Goal: Transaction & Acquisition: Register for event/course

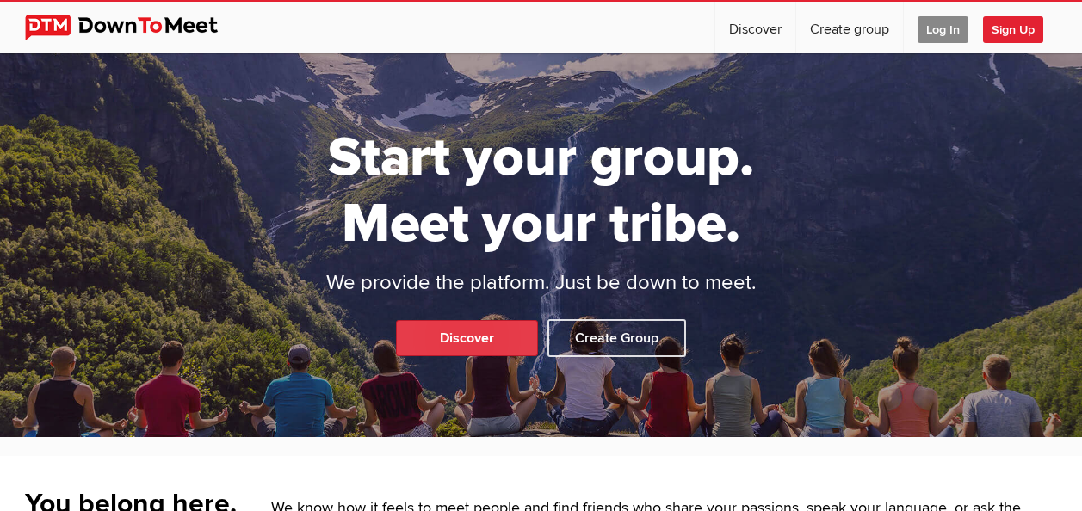
click at [505, 334] on link "Discover" at bounding box center [467, 338] width 142 height 36
select select "null"
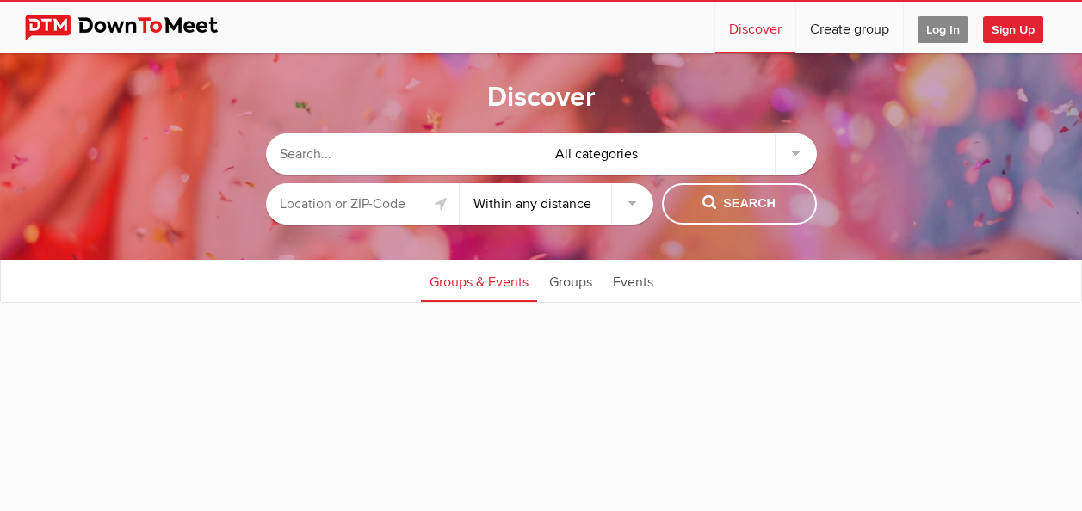
click at [792, 151] on div "All categories" at bounding box center [678, 153] width 275 height 41
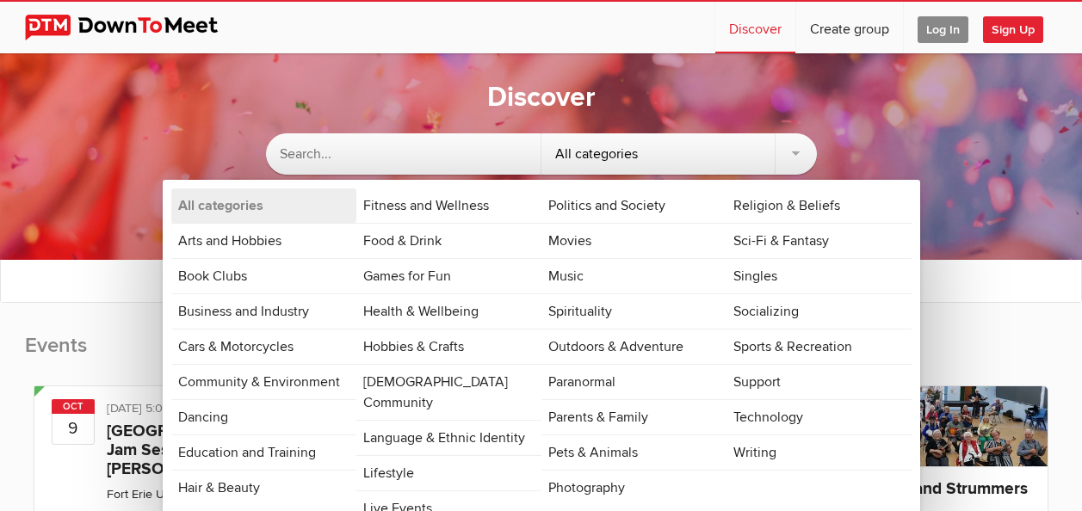
click at [798, 158] on div "All categories" at bounding box center [678, 153] width 275 height 41
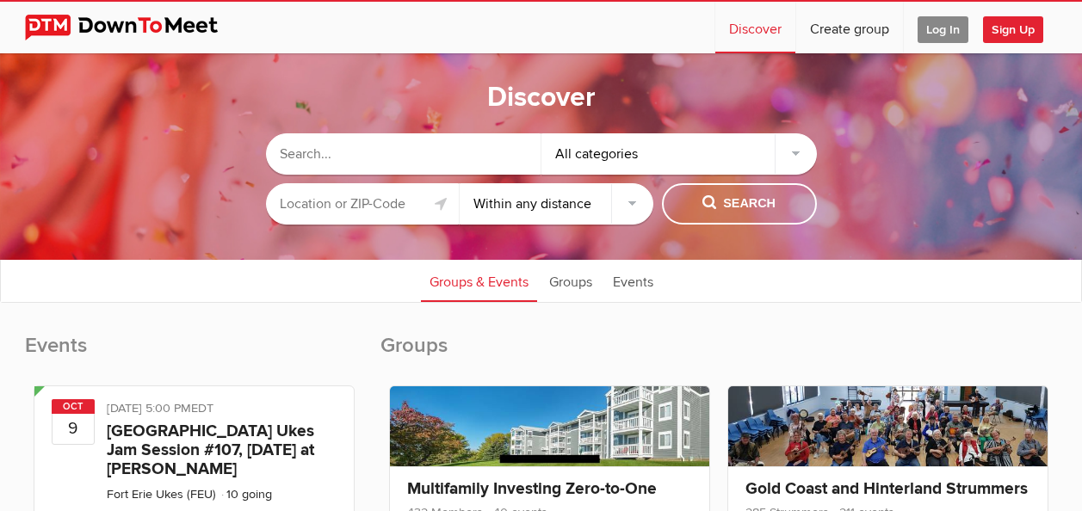
click at [355, 190] on input "text" at bounding box center [363, 203] width 194 height 41
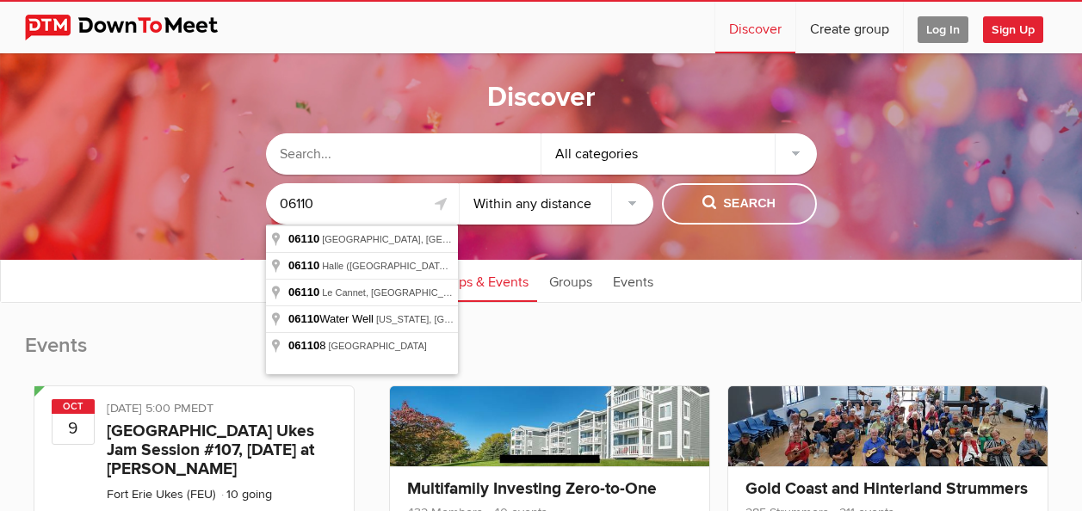
type input "06110"
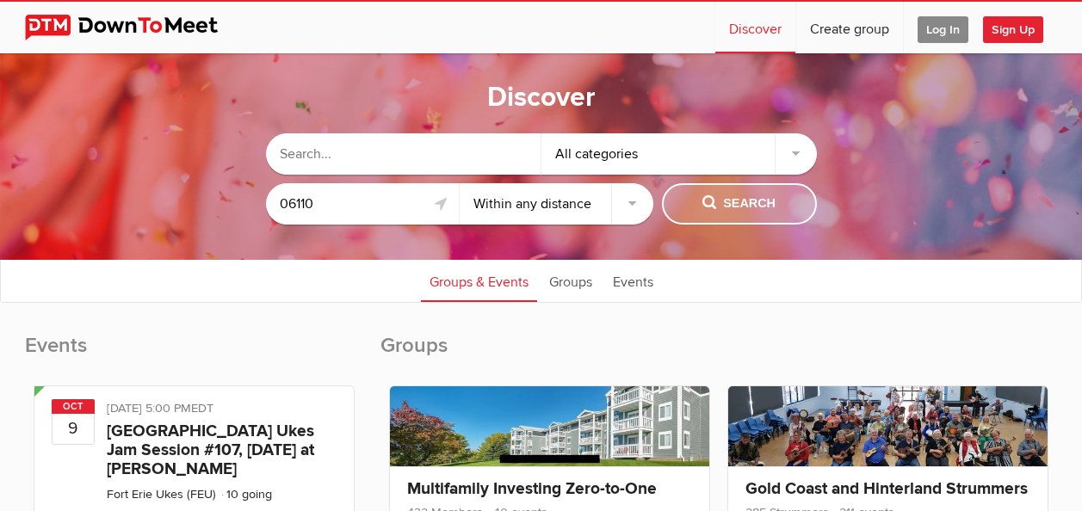
click at [725, 205] on span "Search" at bounding box center [738, 203] width 73 height 19
click at [788, 146] on div "All categories" at bounding box center [678, 153] width 275 height 41
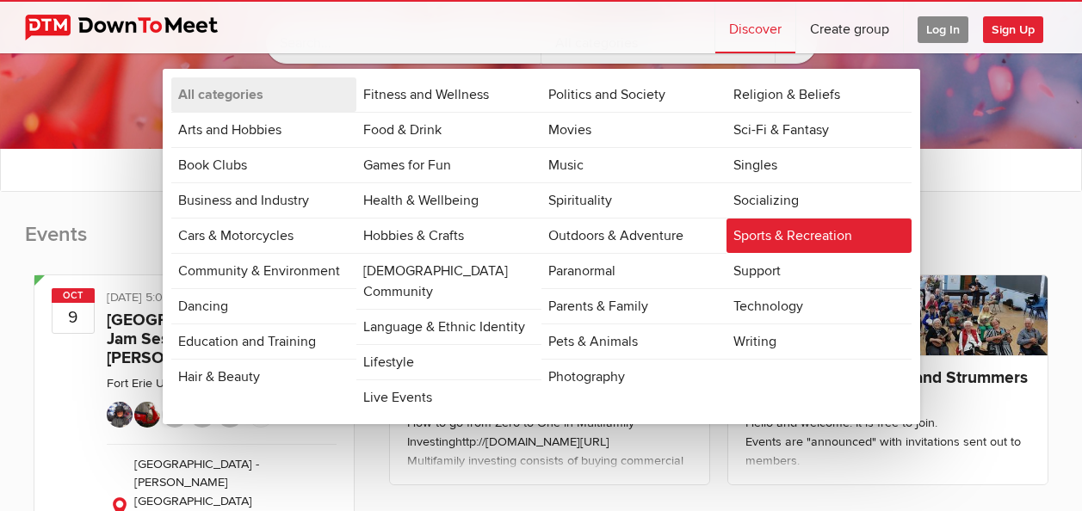
scroll to position [172, 0]
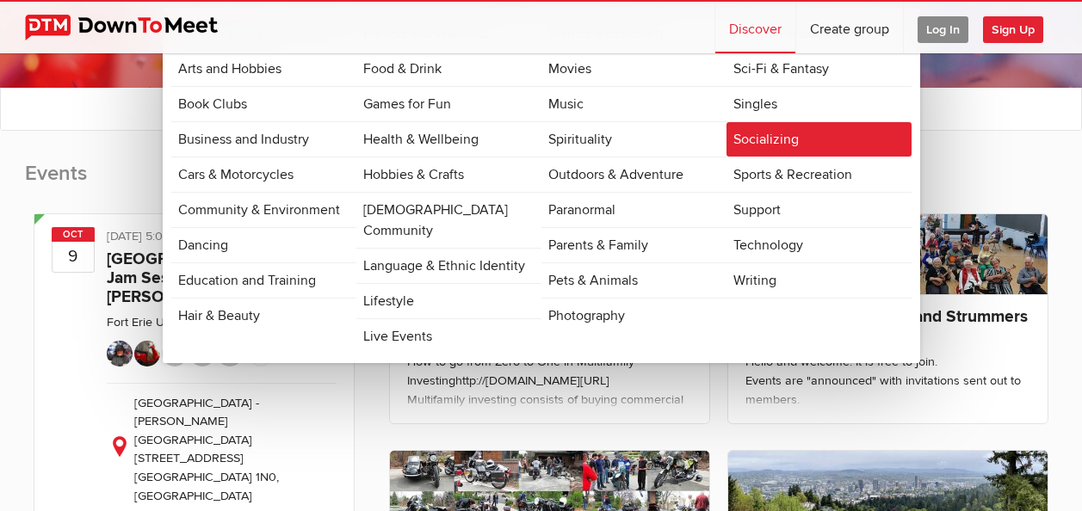
click at [769, 140] on link "Socializing" at bounding box center [818, 139] width 185 height 34
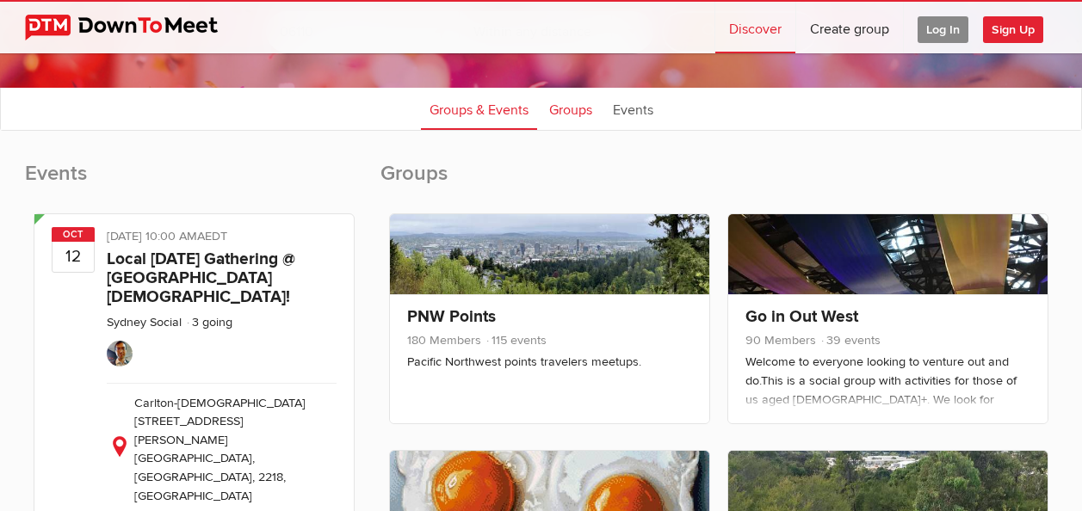
click at [584, 113] on link "Groups" at bounding box center [570, 108] width 60 height 43
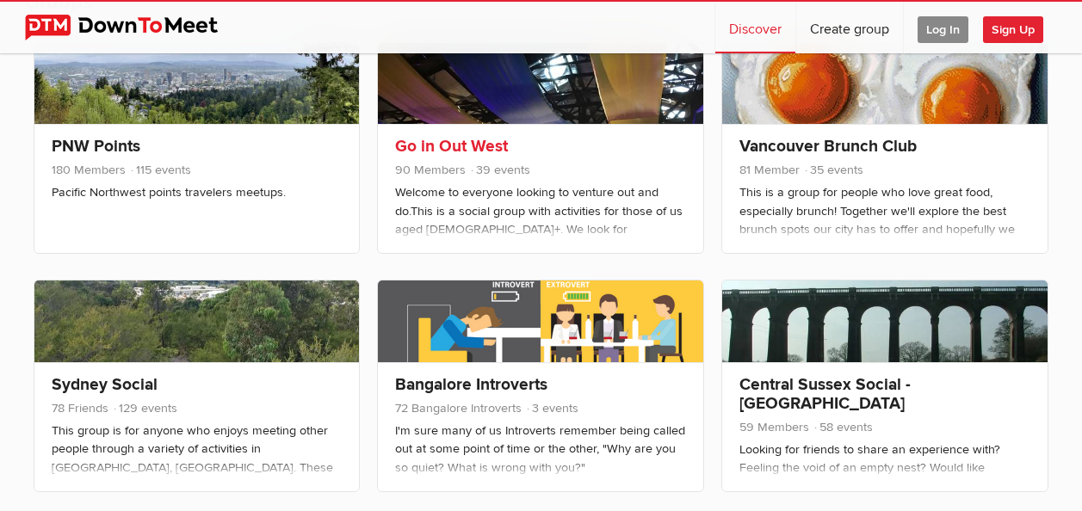
scroll to position [344, 0]
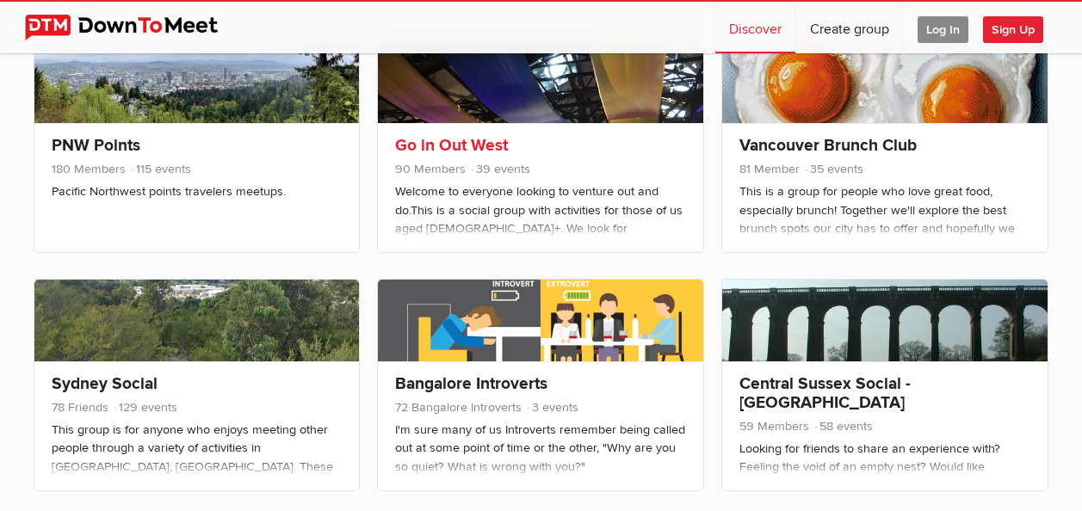
click at [631, 188] on div "Welcome to everyone looking to venture out and do.This is a social group with a…" at bounding box center [540, 293] width 291 height 223
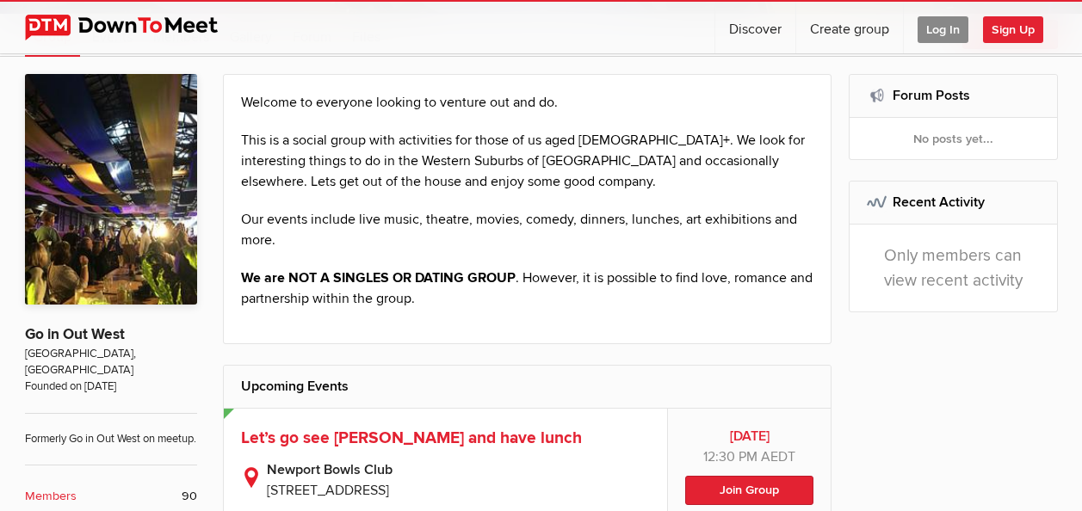
scroll to position [258, 0]
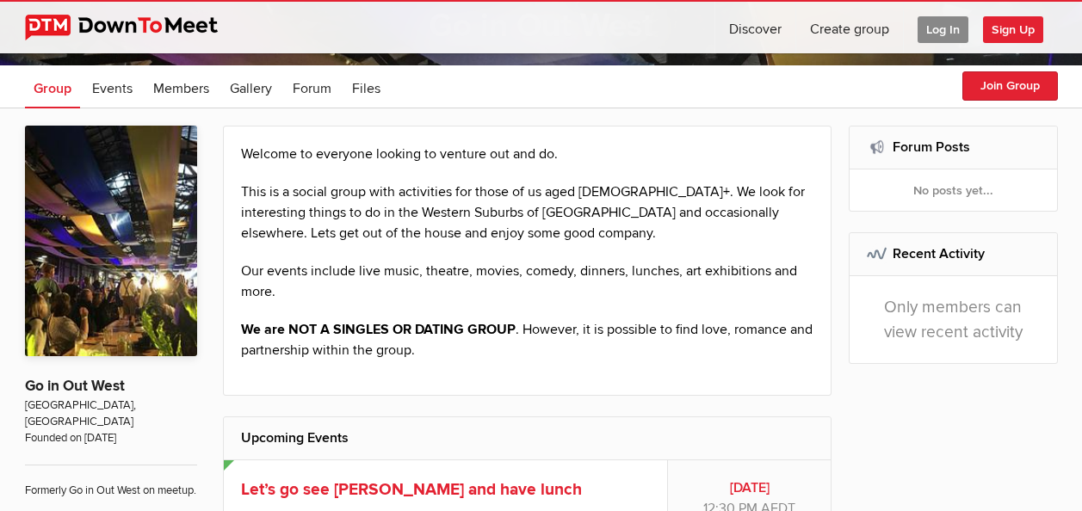
select select "null"
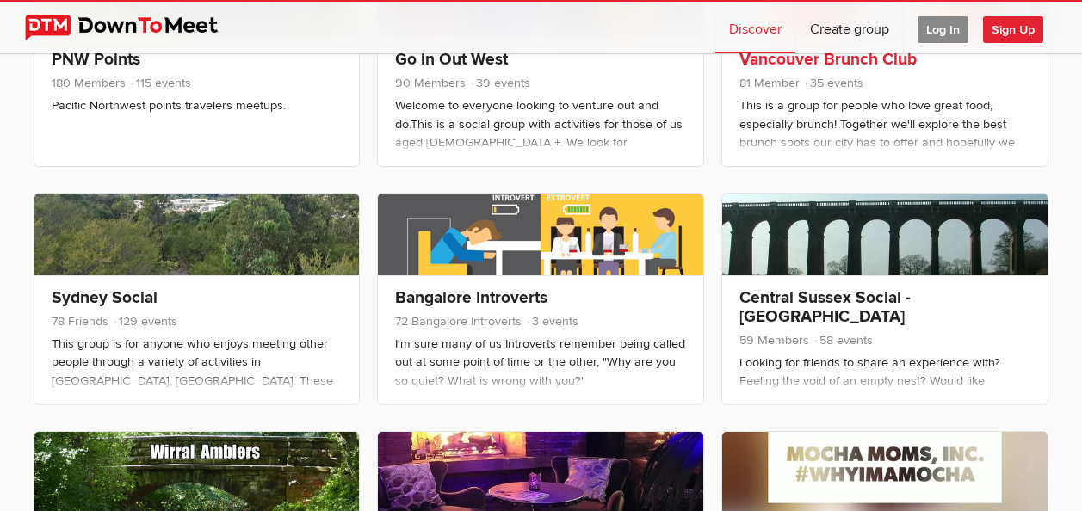
scroll to position [516, 0]
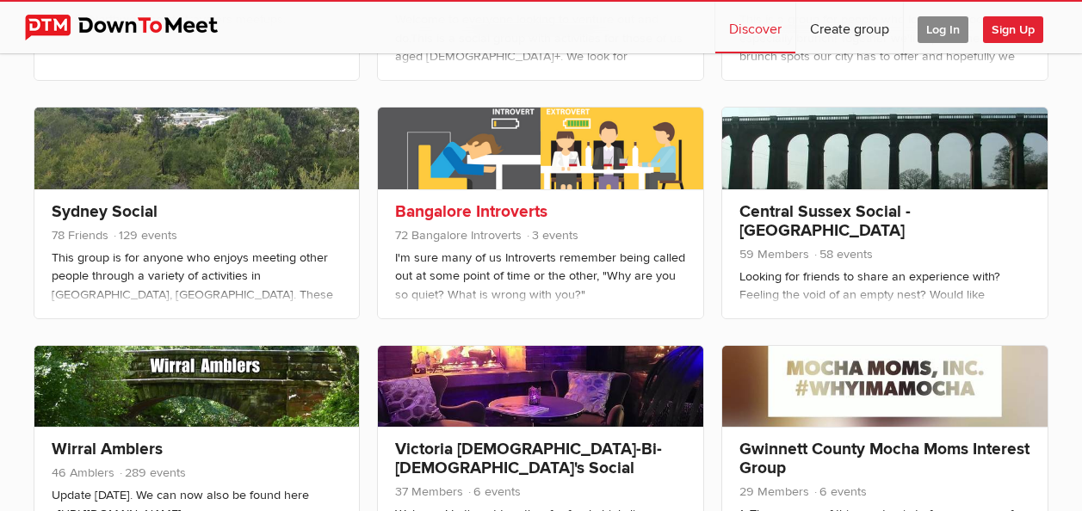
click at [605, 243] on span "72 [GEOGRAPHIC_DATA] Introverts 3 events" at bounding box center [540, 237] width 291 height 22
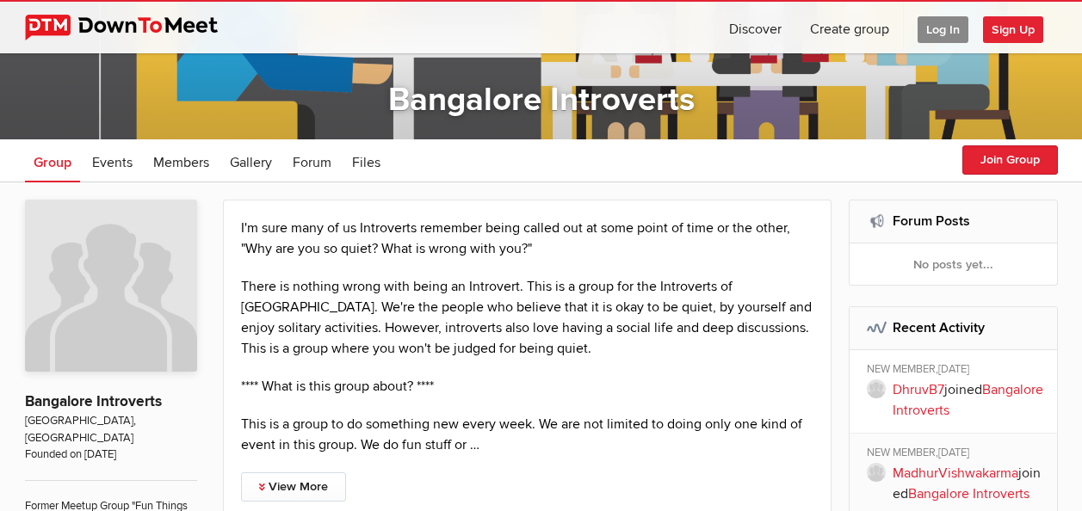
scroll to position [258, 0]
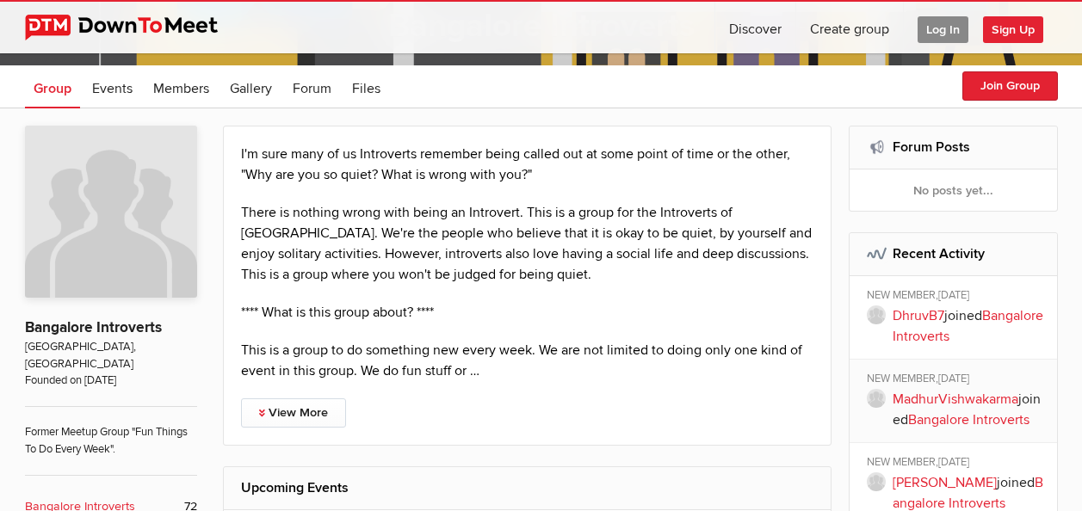
select select "null"
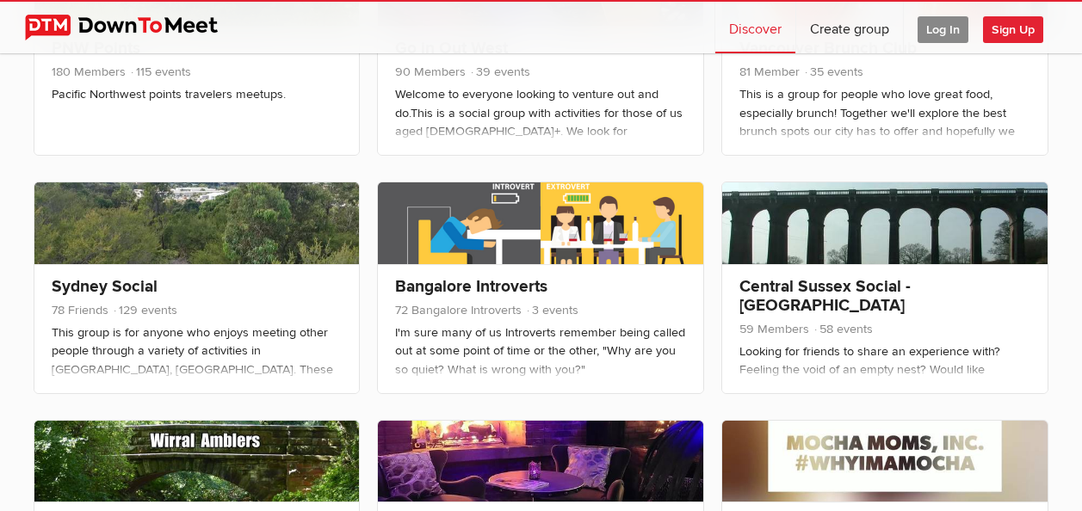
scroll to position [516, 0]
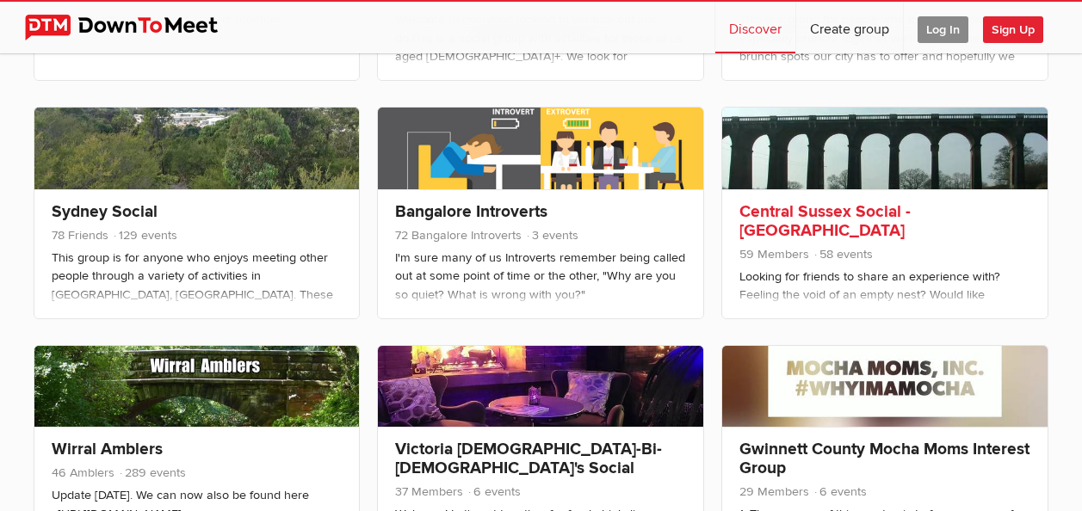
click at [855, 267] on div "Central Sussex Social - [GEOGRAPHIC_DATA] 59 Members 58 events Looking for frie…" at bounding box center [884, 253] width 325 height 129
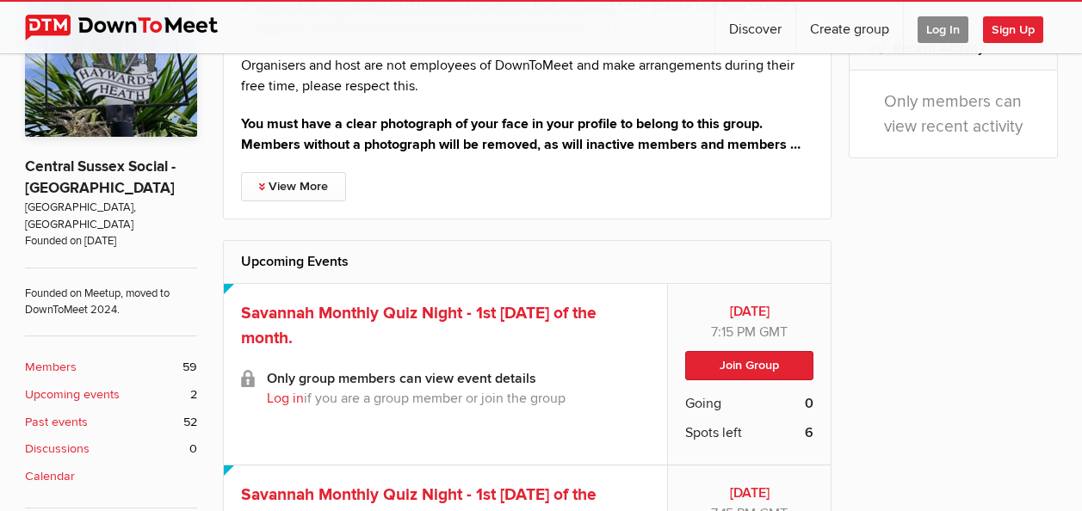
scroll to position [430, 0]
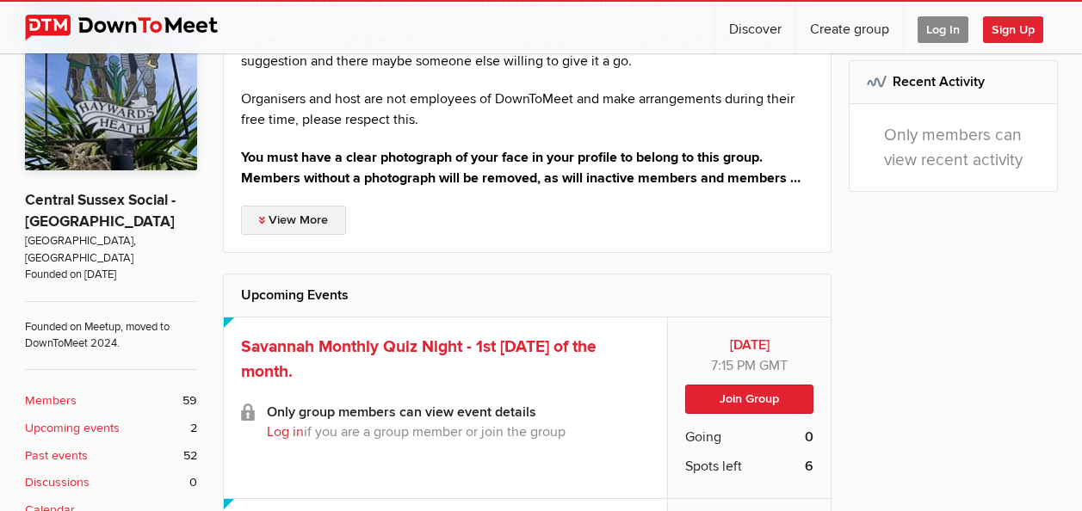
click at [281, 235] on link "View More" at bounding box center [293, 220] width 105 height 29
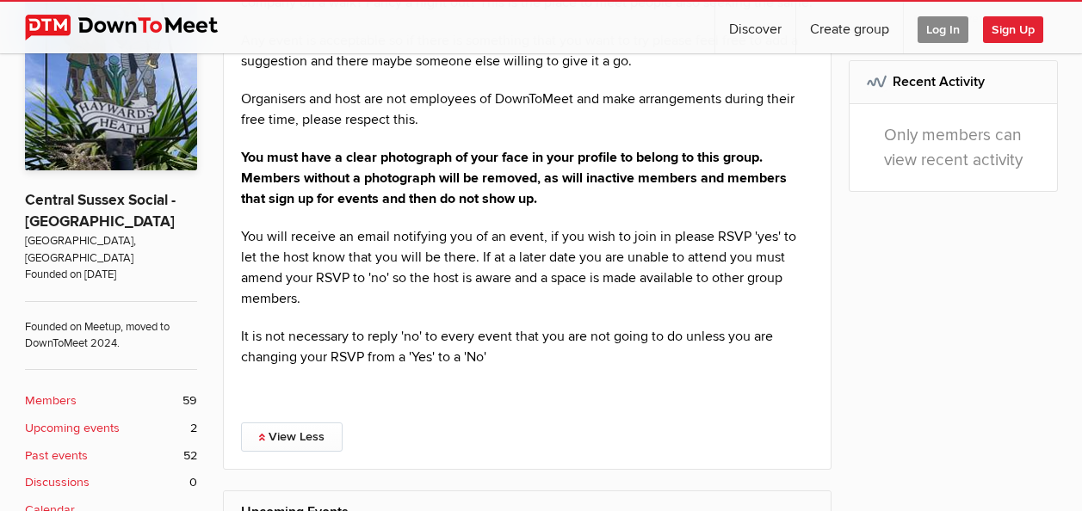
scroll to position [2062, 0]
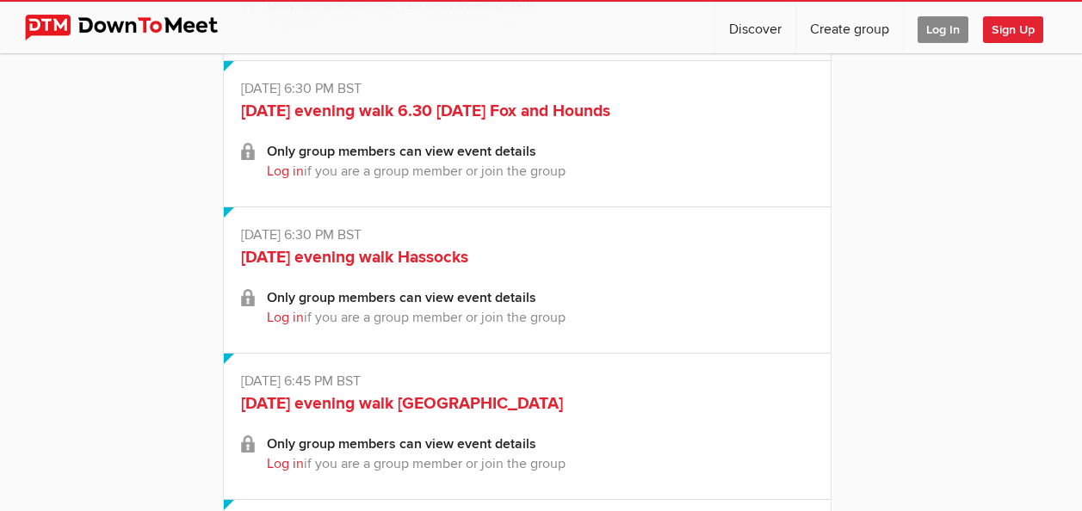
select select "null"
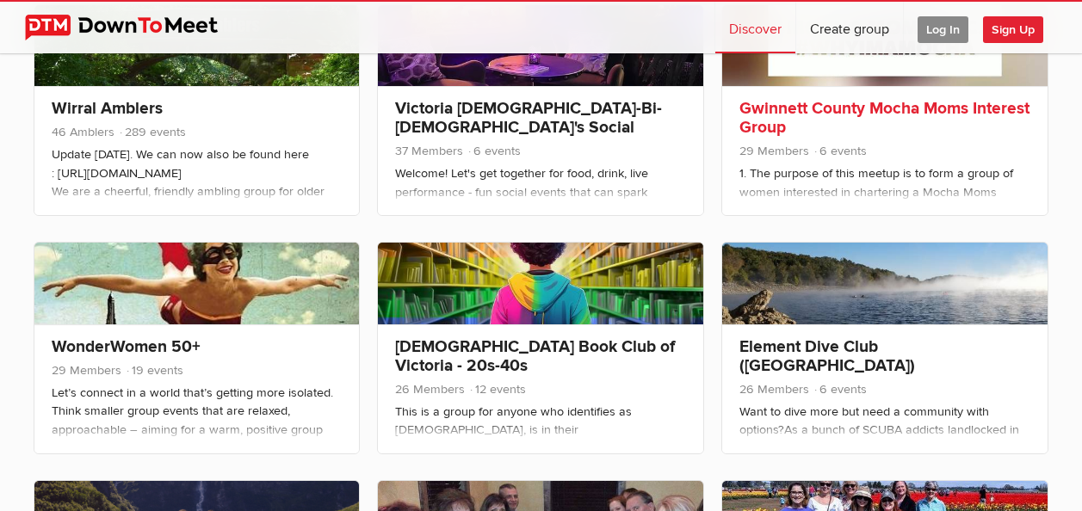
scroll to position [771, 0]
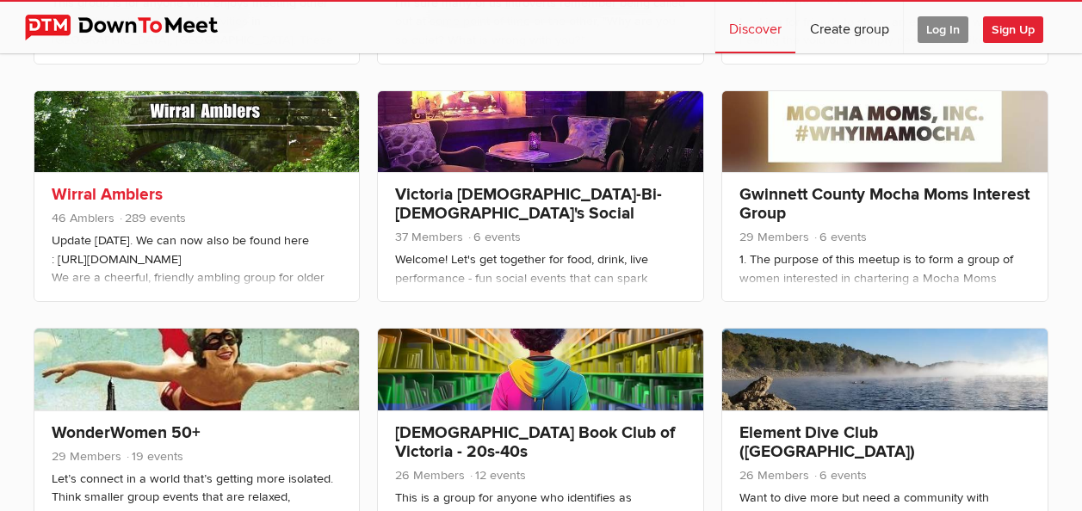
click at [284, 246] on div "Update [DATE]. We can now also be found here : [URL][DOMAIN_NAME] We are a chee…" at bounding box center [197, 343] width 291 height 223
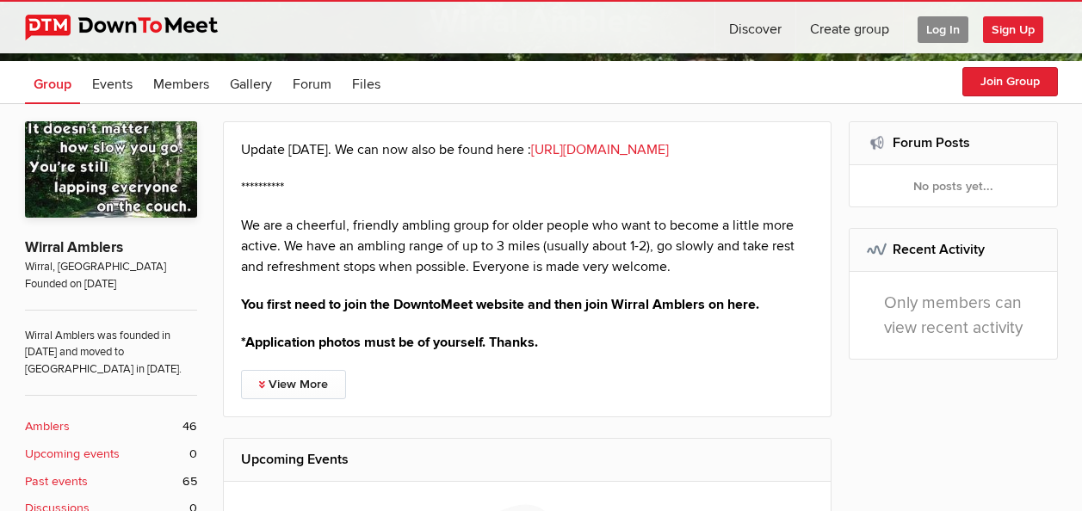
scroll to position [344, 0]
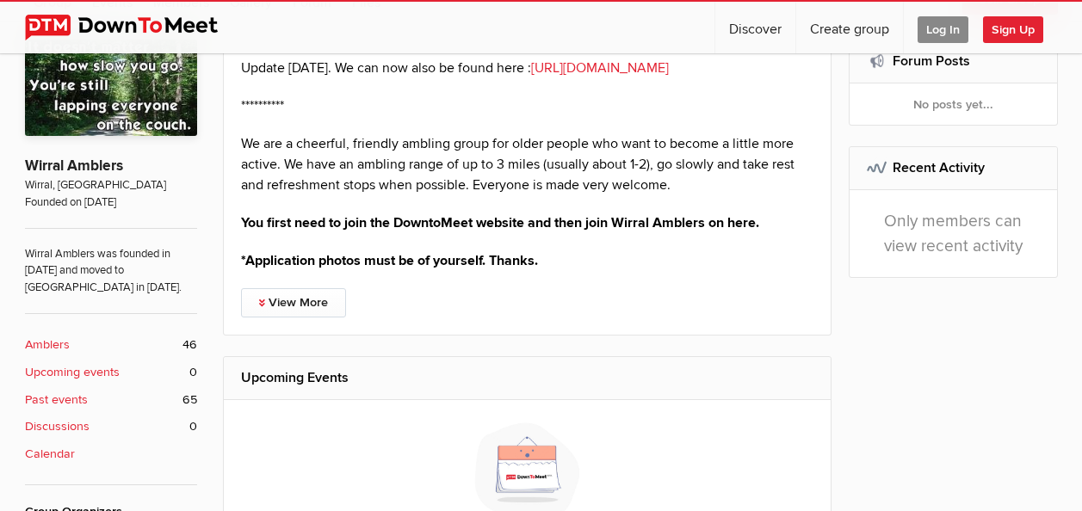
select select "null"
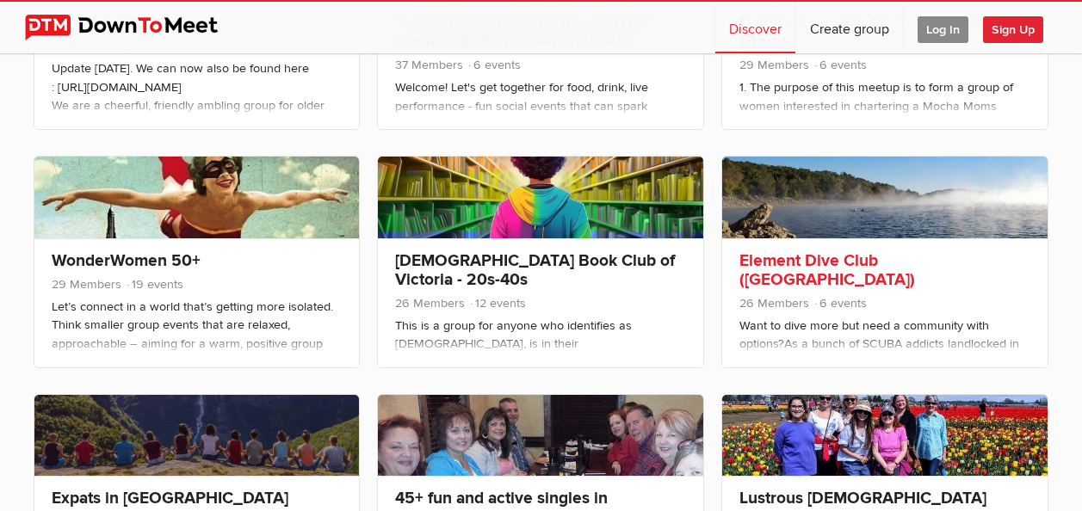
scroll to position [1029, 0]
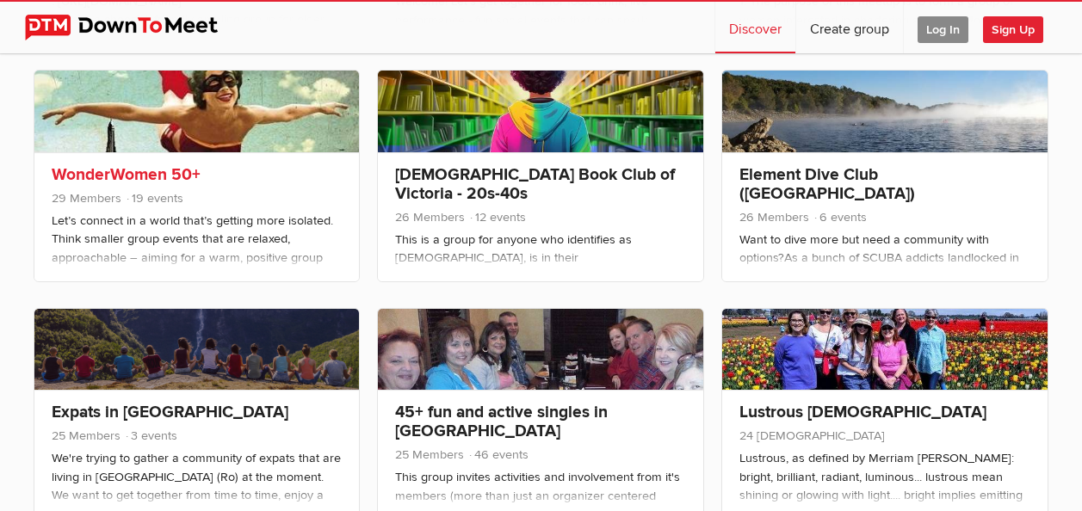
click at [218, 218] on div "Let’s connect in a world that’s getting more isolated. Think smaller group even…" at bounding box center [197, 510] width 291 height 596
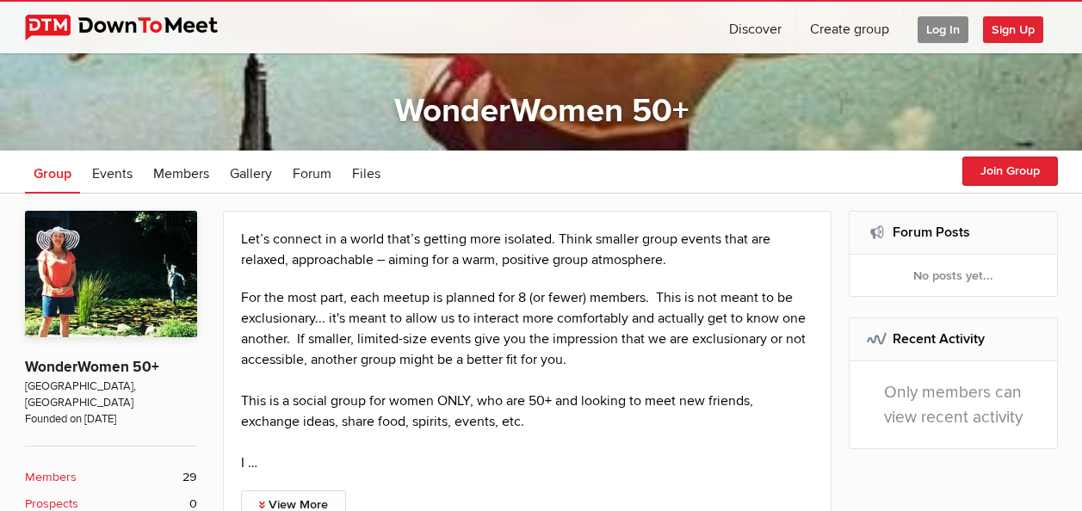
scroll to position [258, 0]
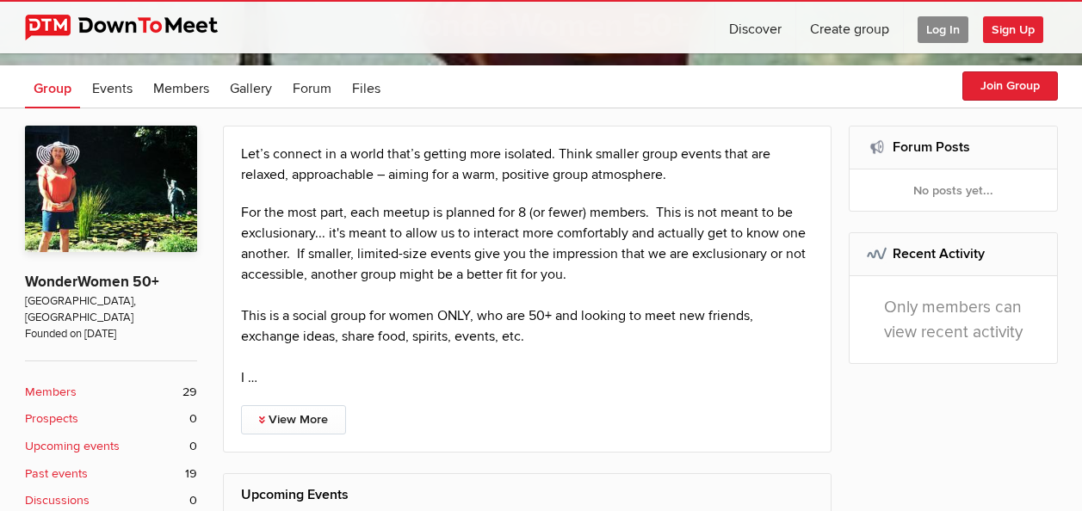
select select "null"
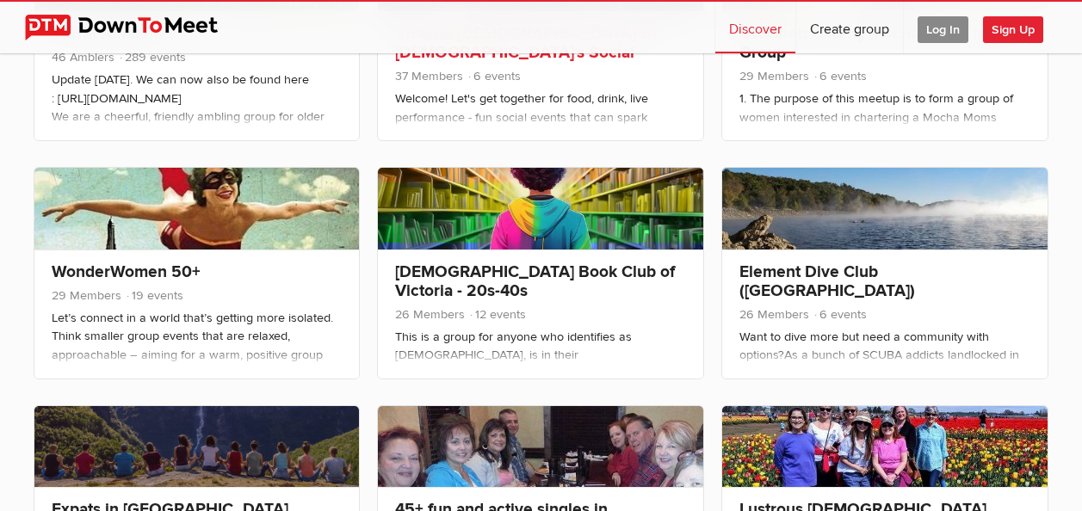
scroll to position [1018, 0]
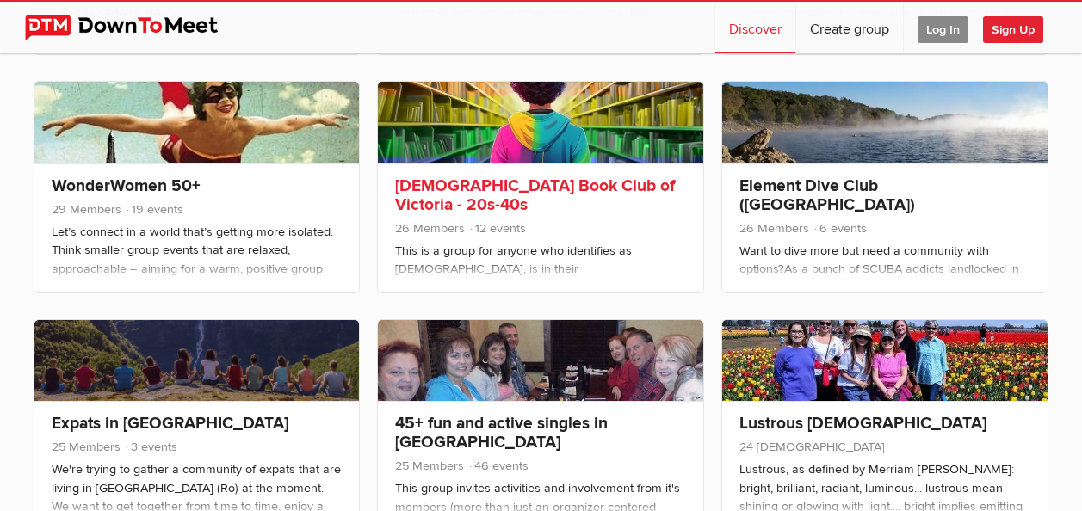
click at [551, 182] on link "[DEMOGRAPHIC_DATA] Book Club of Victoria - 20s-40s" at bounding box center [535, 196] width 280 height 40
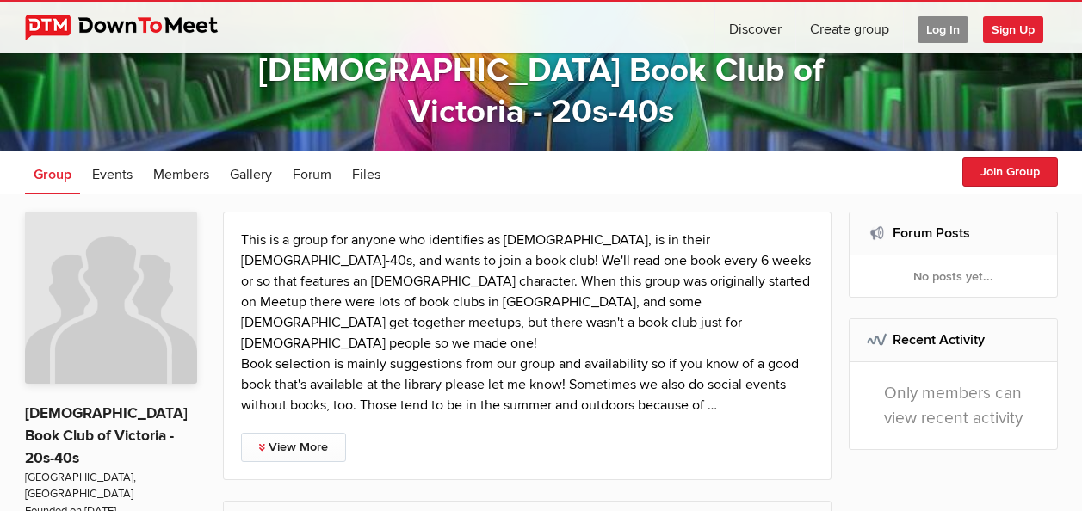
scroll to position [258, 0]
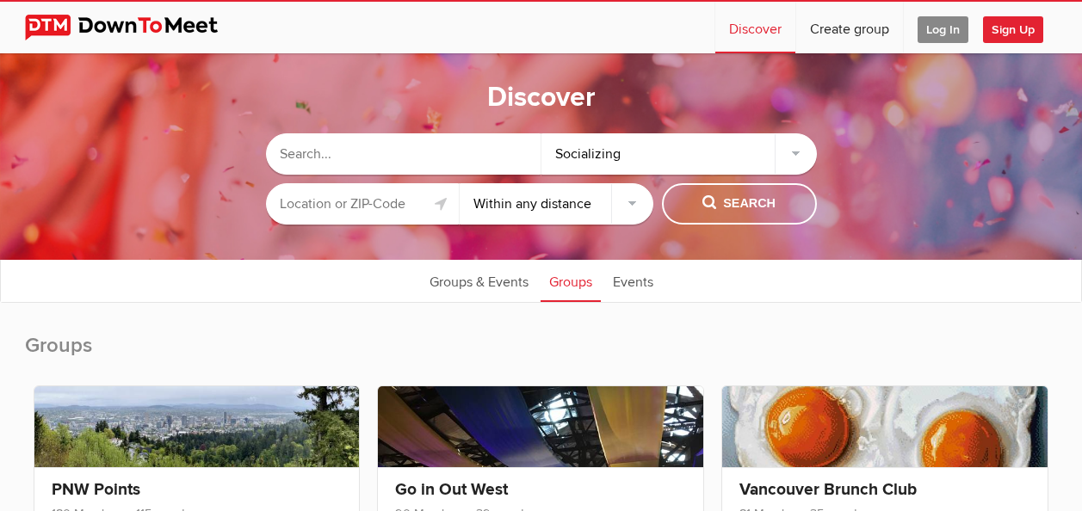
click at [635, 205] on select "Within 10 miles Within 25 miles Within 50 miles Within 100 miles Within any dis…" at bounding box center [557, 203] width 194 height 41
select select "25"
click at [460, 183] on select "Within 10 miles Within 25 miles Within 50 miles Within 100 miles Within any dis…" at bounding box center [557, 203] width 194 height 41
click at [770, 202] on span "Search" at bounding box center [738, 203] width 73 height 19
click at [769, 203] on span "Search" at bounding box center [738, 203] width 73 height 19
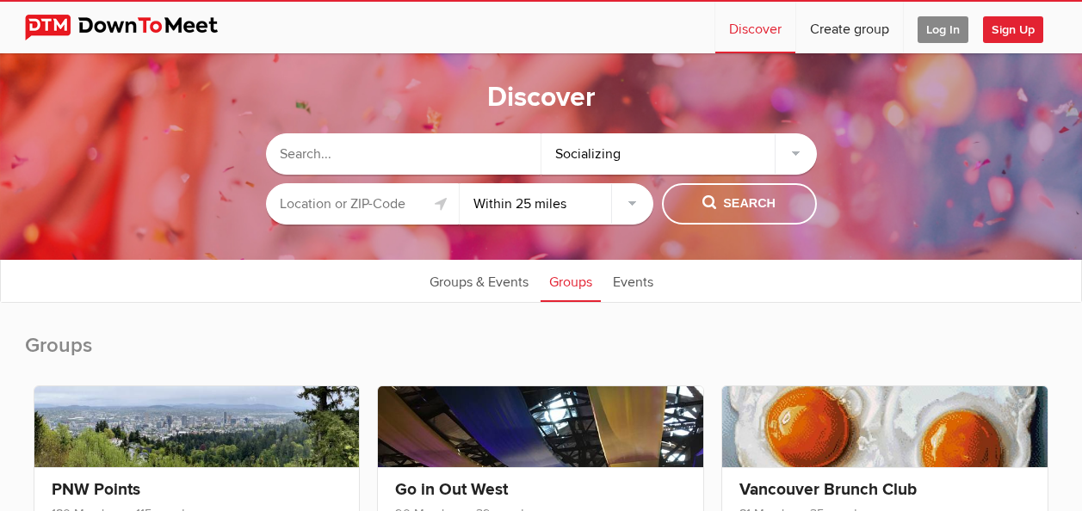
click at [792, 154] on div "Socializing" at bounding box center [678, 153] width 275 height 41
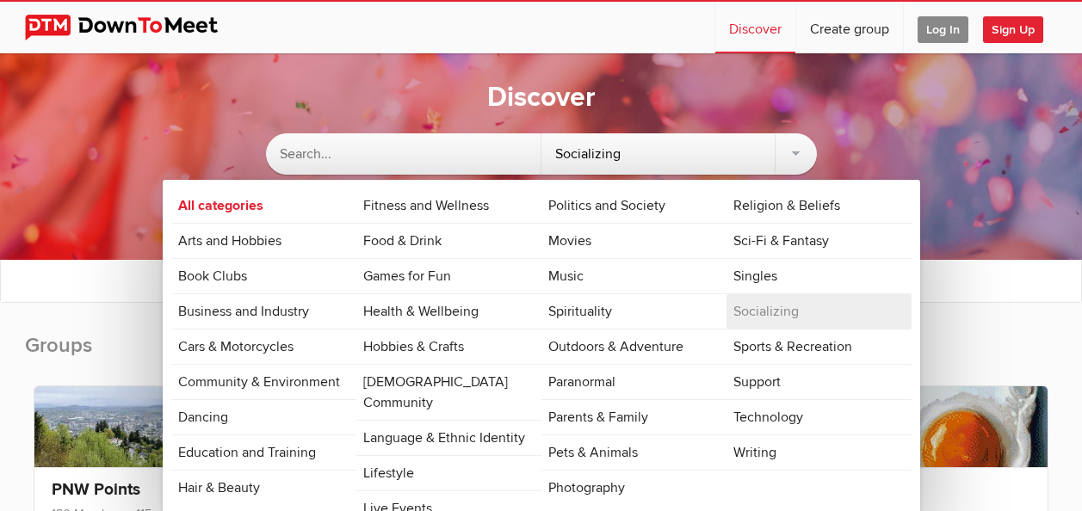
drag, startPoint x: 240, startPoint y: 206, endPoint x: 275, endPoint y: 200, distance: 35.8
click at [240, 206] on link "All categories" at bounding box center [263, 205] width 185 height 34
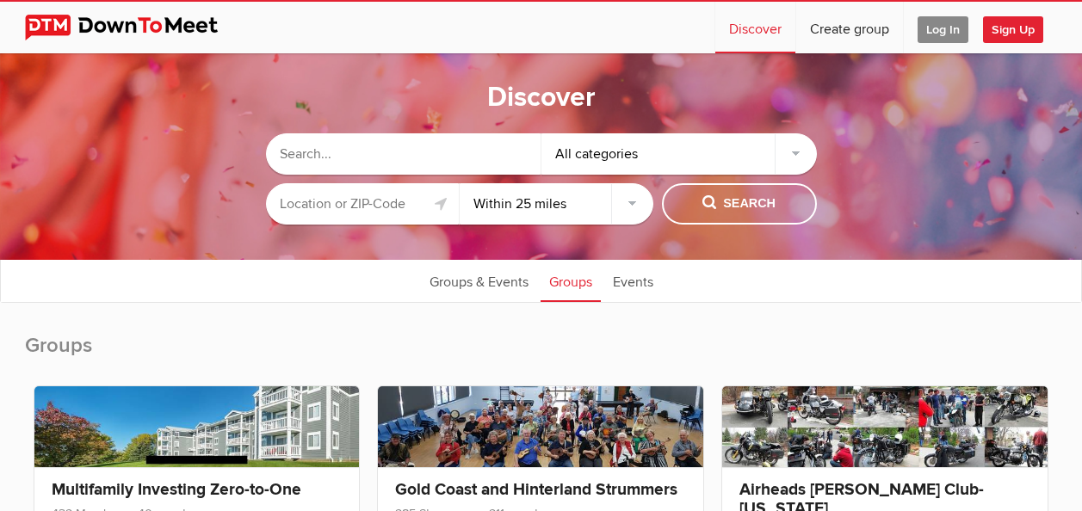
click at [407, 157] on input "text" at bounding box center [403, 153] width 275 height 41
click at [374, 215] on input "text" at bounding box center [363, 203] width 194 height 41
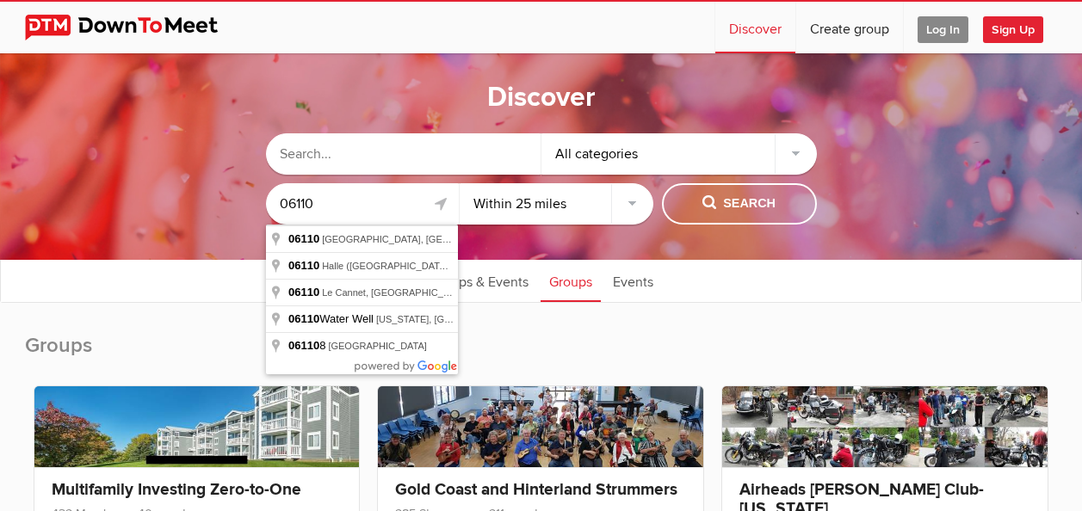
type input "06110"
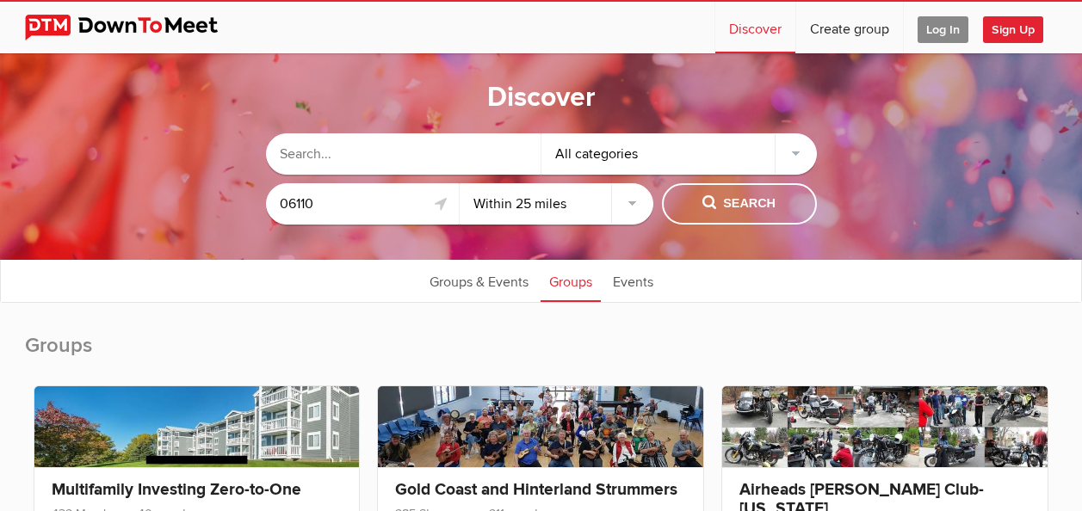
click at [761, 181] on div "All categories 06110 Within 10 miles Within 25 miles Within 50 miles Within 100…" at bounding box center [541, 178] width 551 height 91
click at [761, 202] on span "Search" at bounding box center [738, 203] width 73 height 19
click at [761, 206] on span "Search" at bounding box center [738, 203] width 73 height 19
click at [395, 148] on input "text" at bounding box center [403, 153] width 275 height 41
type input "conneticut"
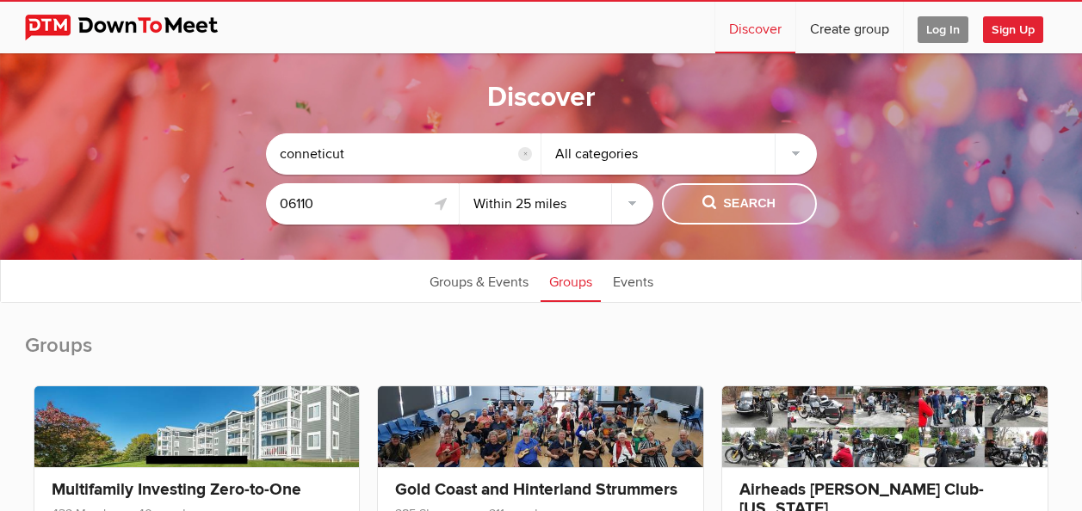
click at [740, 210] on span "Search" at bounding box center [738, 203] width 73 height 19
click at [736, 209] on span "Search" at bounding box center [738, 203] width 73 height 19
click at [645, 276] on link "Events" at bounding box center [633, 280] width 58 height 43
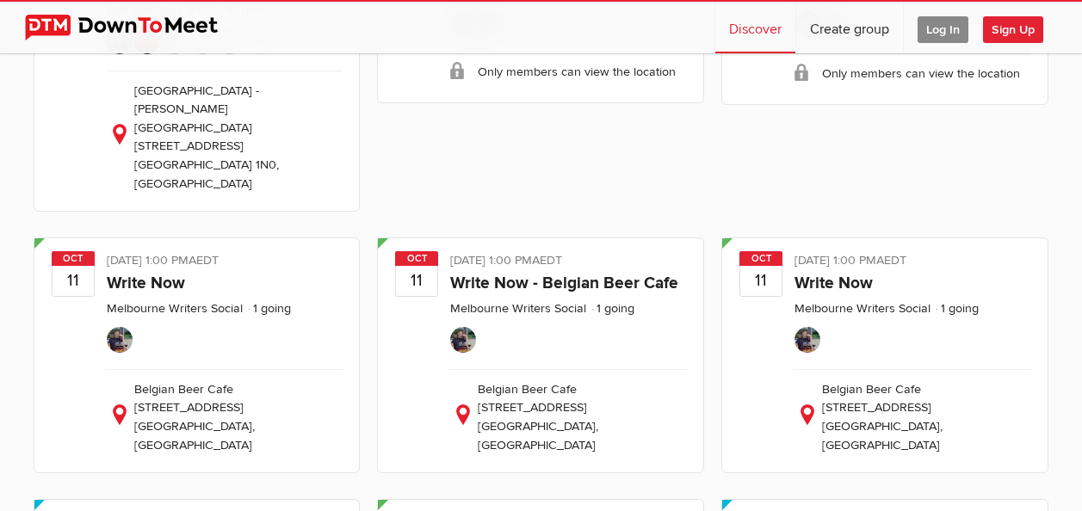
scroll to position [516, 0]
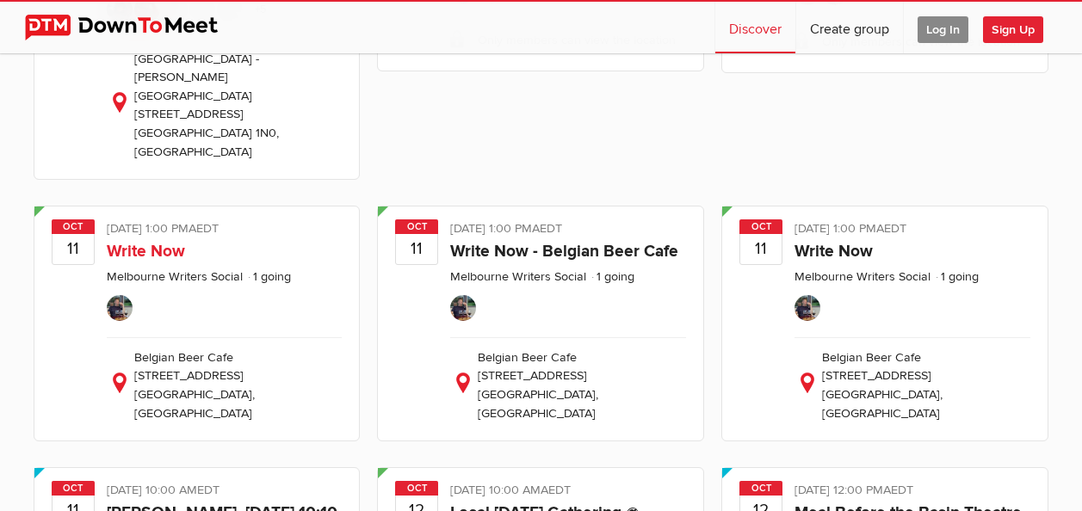
click at [173, 287] on ul at bounding box center [225, 307] width 236 height 40
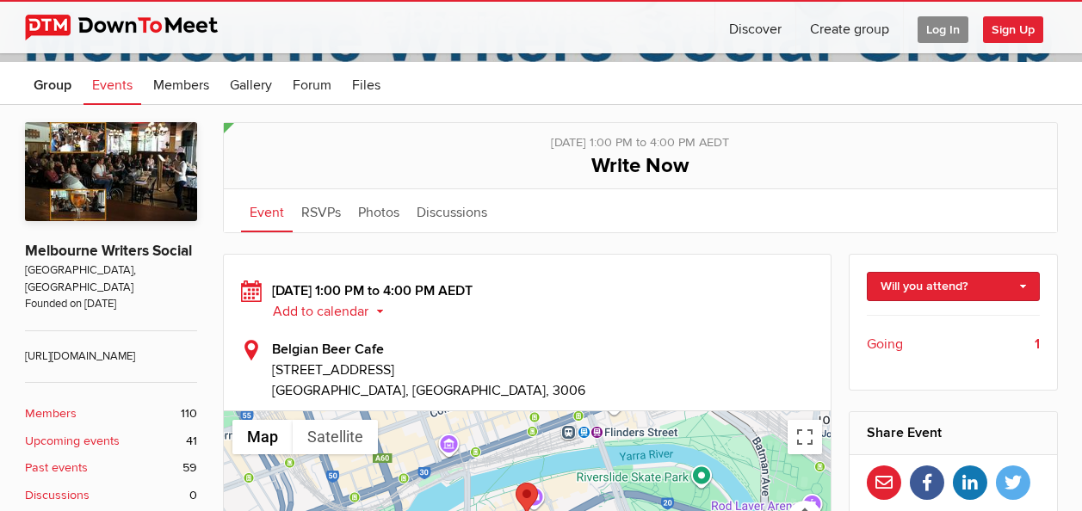
scroll to position [344, 0]
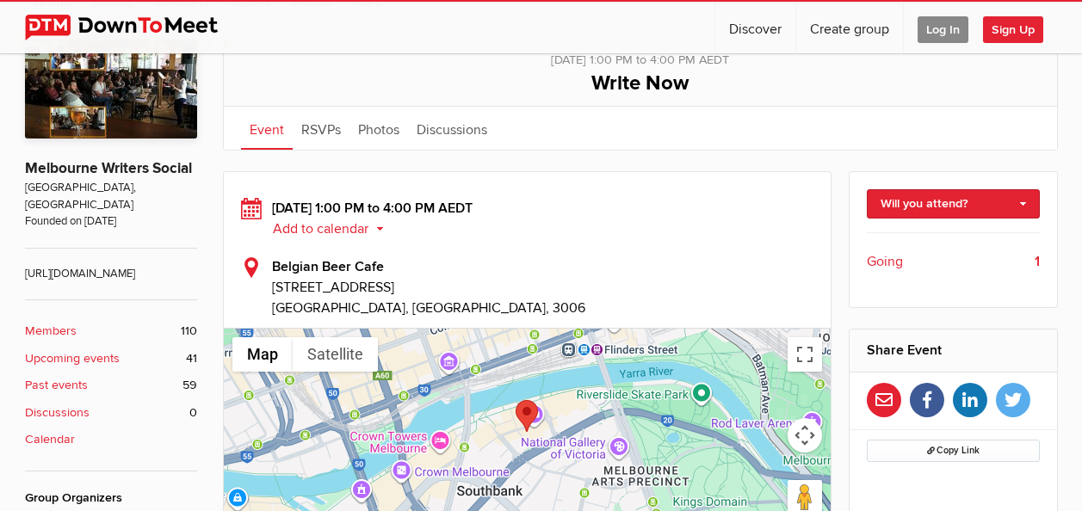
select select "null"
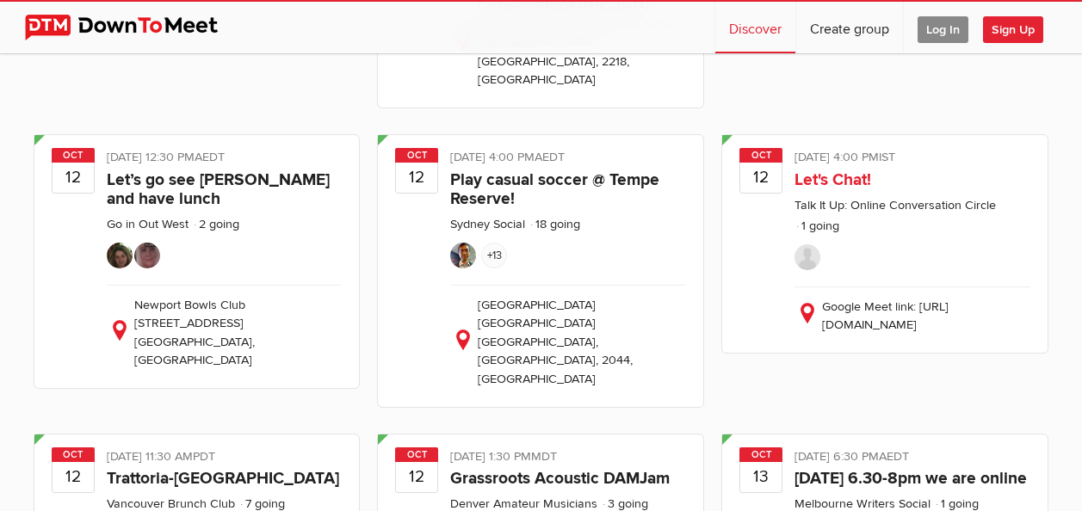
scroll to position [1119, 0]
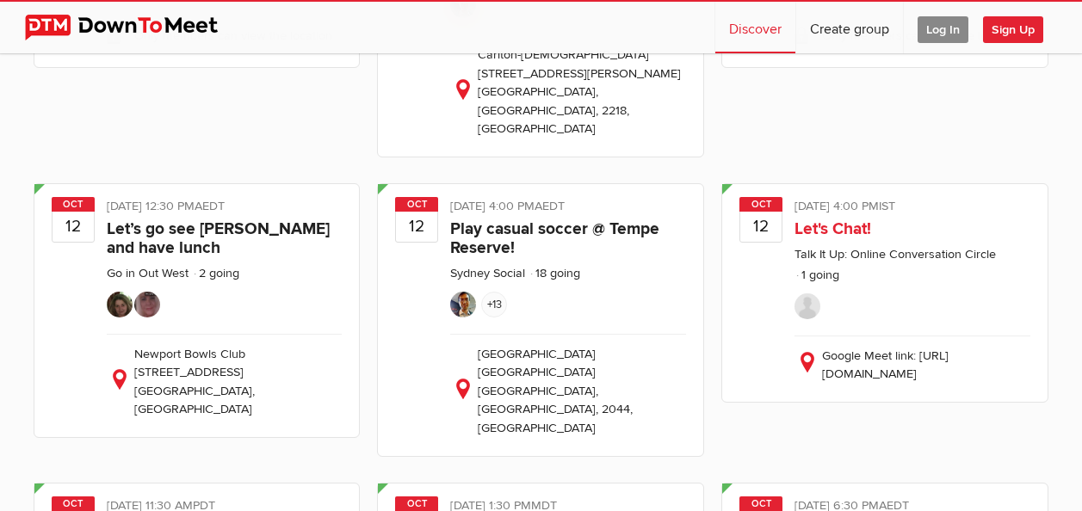
click at [867, 219] on link "Let's Chat!" at bounding box center [832, 229] width 77 height 21
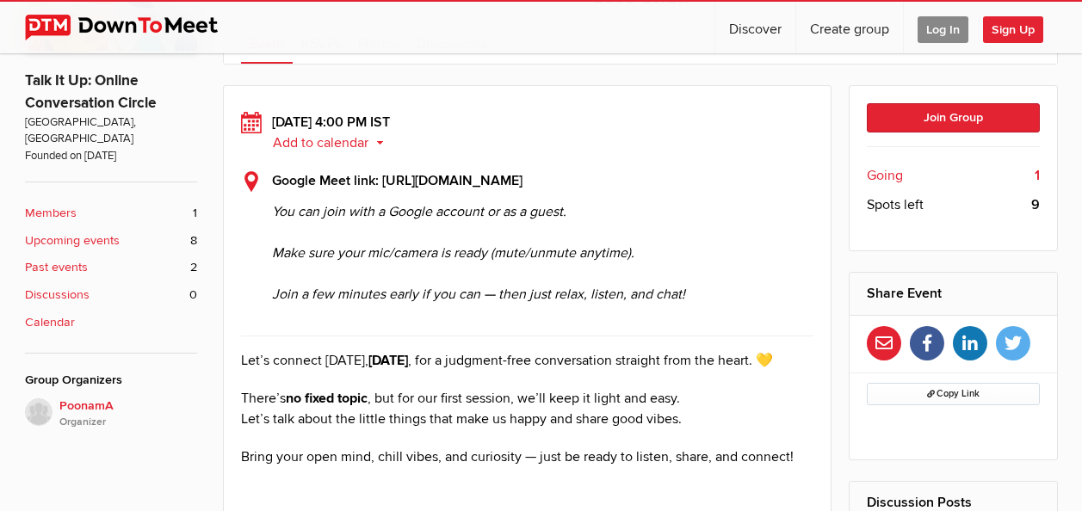
scroll to position [172, 0]
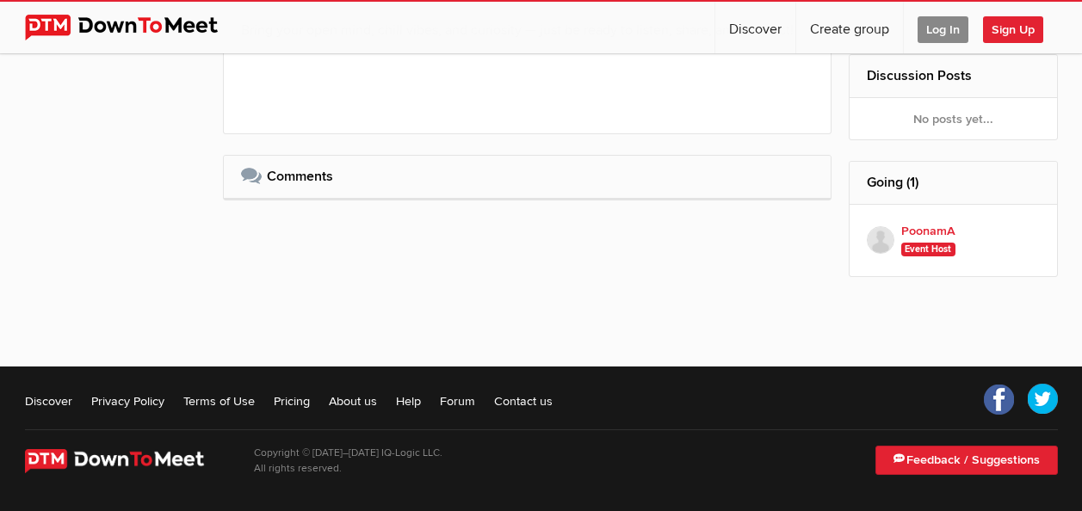
select select "null"
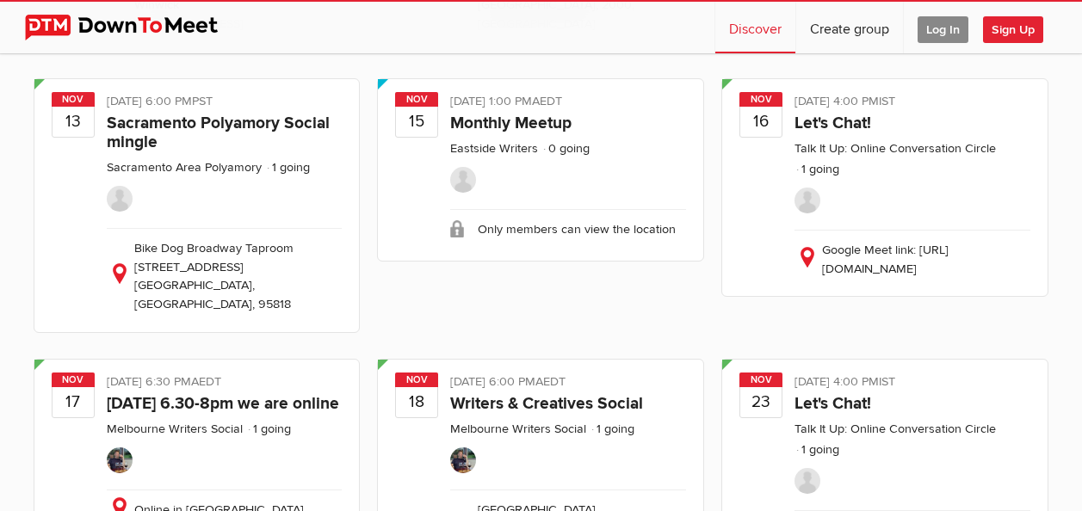
scroll to position [6967, 0]
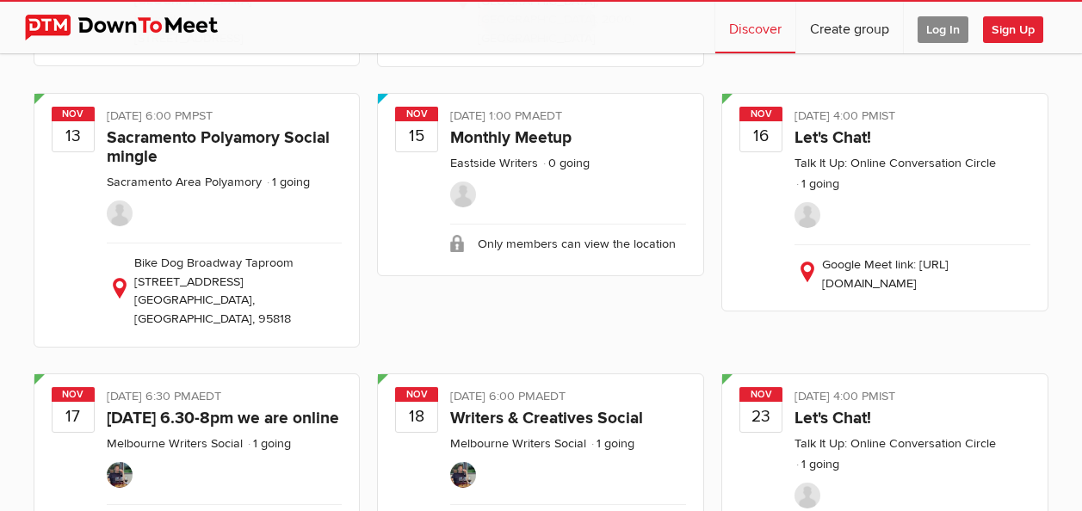
click at [1021, 26] on span "Sign Up" at bounding box center [1013, 29] width 60 height 27
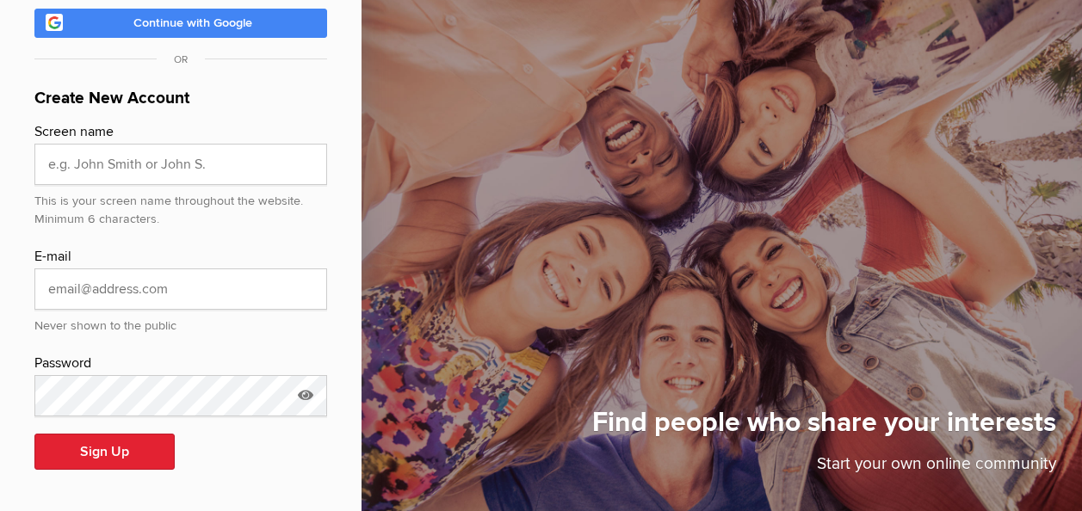
scroll to position [182, 0]
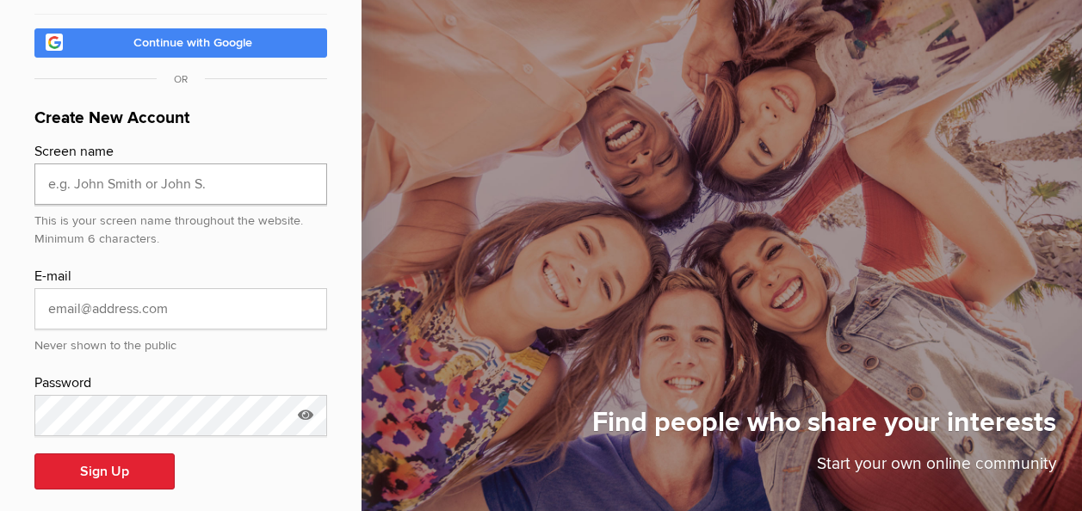
click at [139, 174] on input "text" at bounding box center [180, 184] width 293 height 41
type input "talkwithme"
click at [134, 301] on input "email" at bounding box center [180, 308] width 293 height 41
type input "[EMAIL_ADDRESS][DOMAIN_NAME]"
click at [34, 454] on button "Sign Up" at bounding box center [104, 472] width 140 height 36
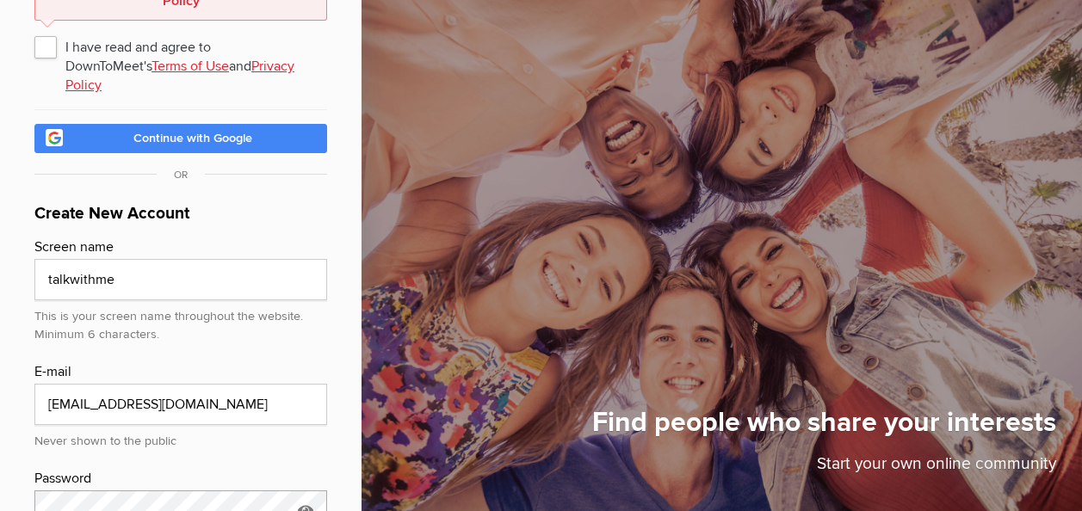
scroll to position [85, 0]
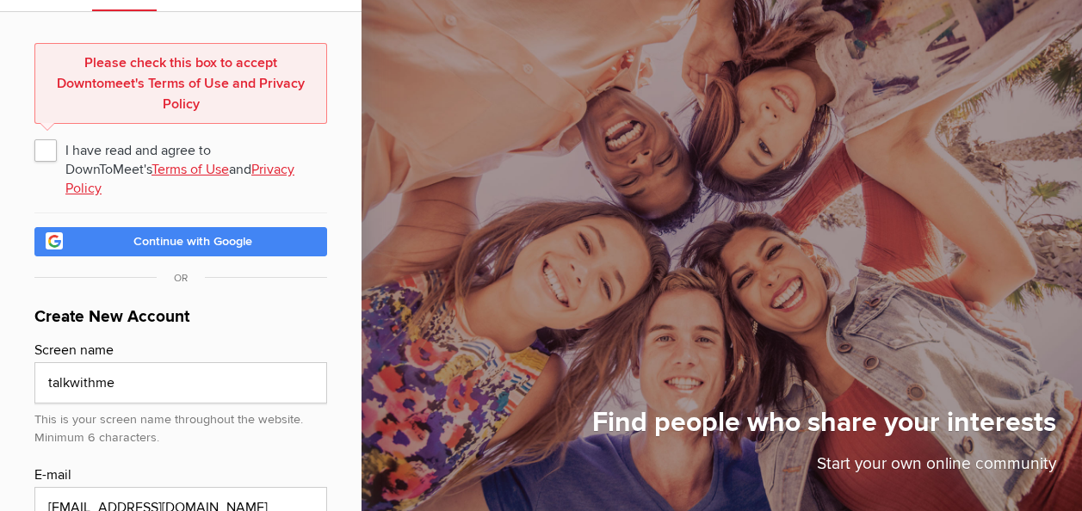
click at [51, 145] on span "I have read and agree to DownToMeet's Terms of Use and Privacy Policy" at bounding box center [180, 149] width 293 height 31
click at [34, 134] on input "I have read and agree to DownToMeet's Terms of Use and Privacy Policy" at bounding box center [34, 133] width 1 height 1
checkbox input "true"
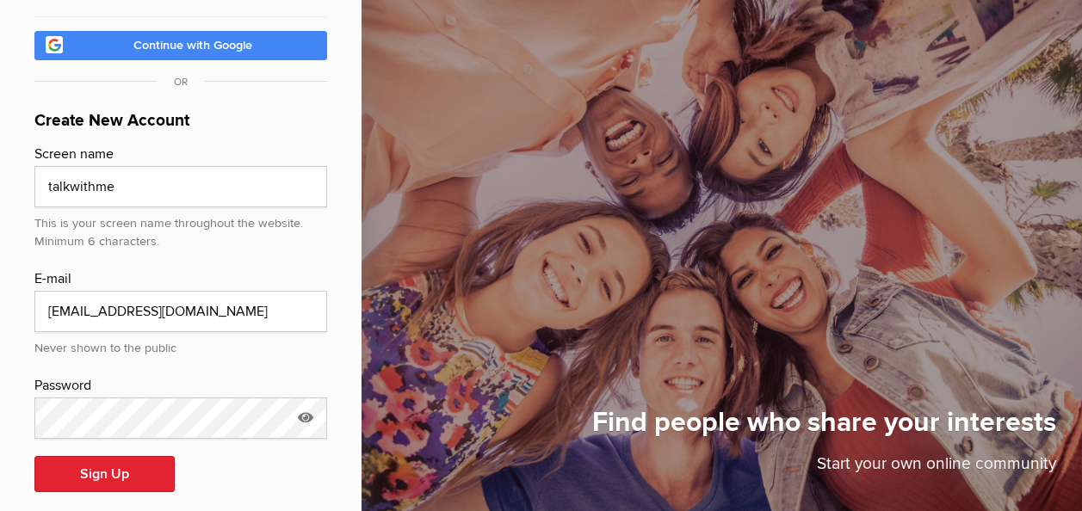
scroll to position [182, 0]
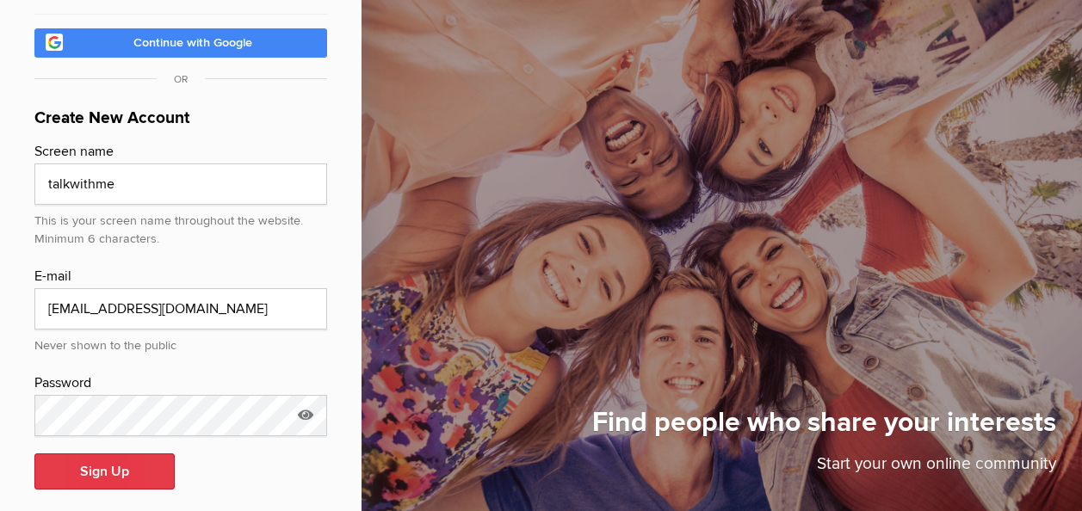
click at [112, 454] on button "Sign Up" at bounding box center [104, 472] width 140 height 36
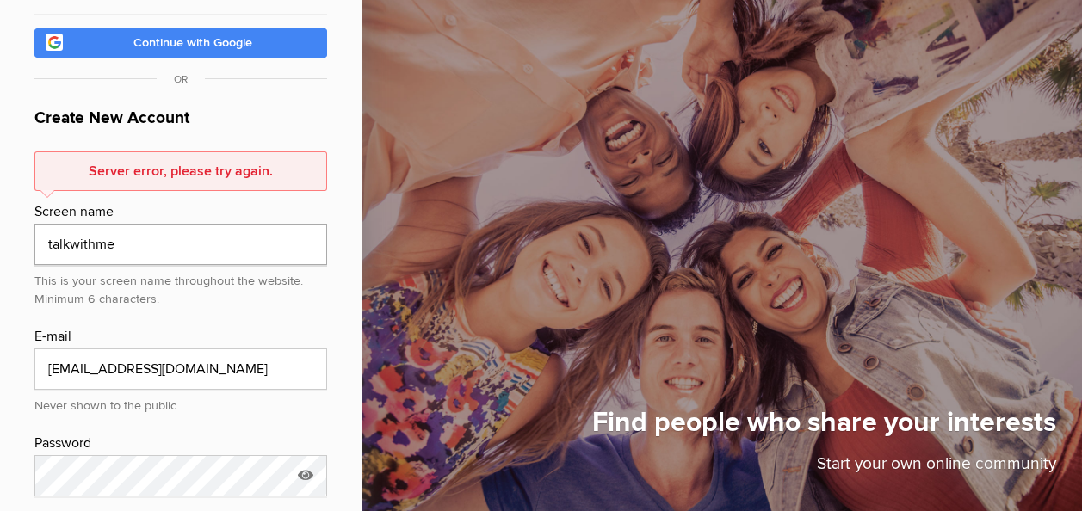
click at [143, 232] on input "talkwithme" at bounding box center [180, 244] width 293 height 41
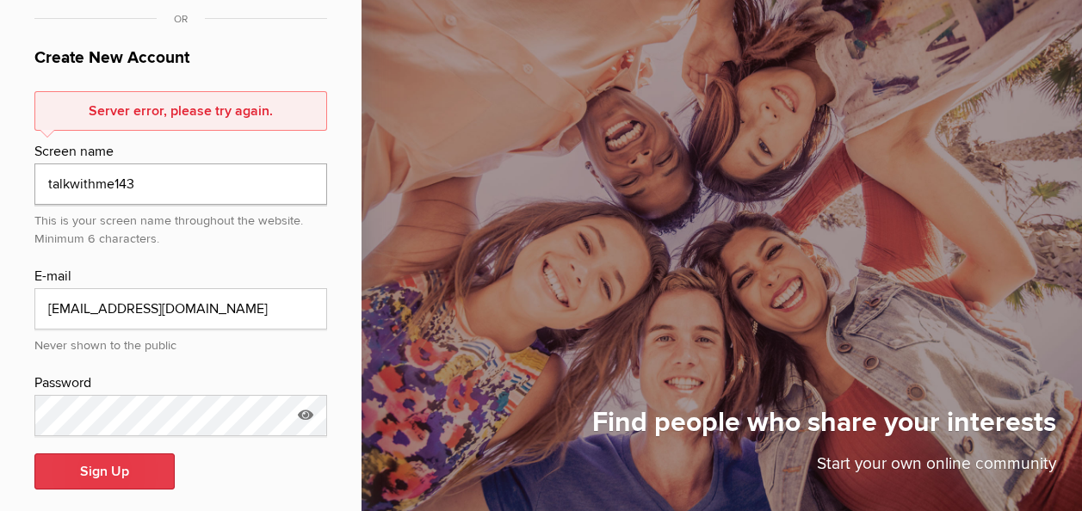
type input "talkwithme143"
click at [116, 454] on button "Sign Up" at bounding box center [104, 472] width 140 height 36
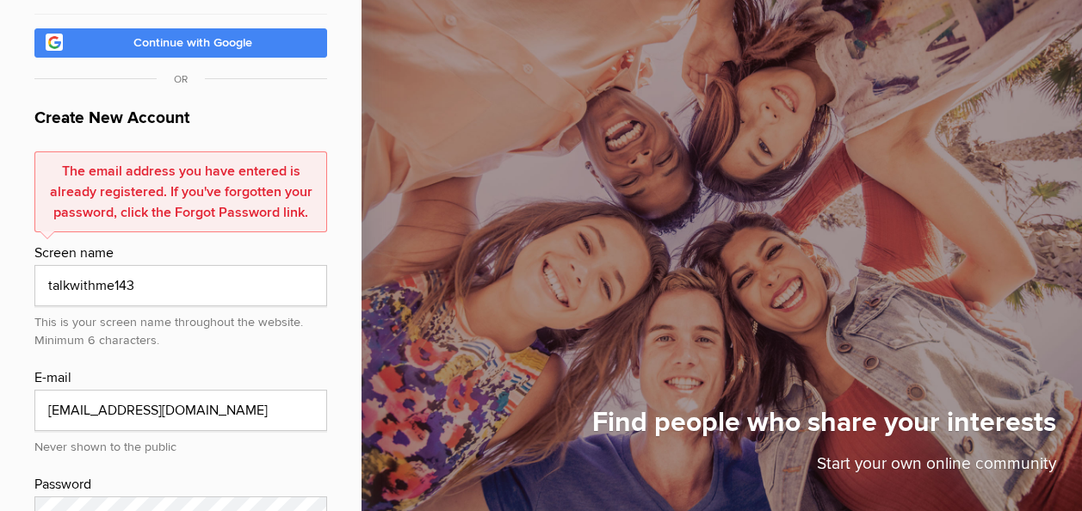
scroll to position [243, 0]
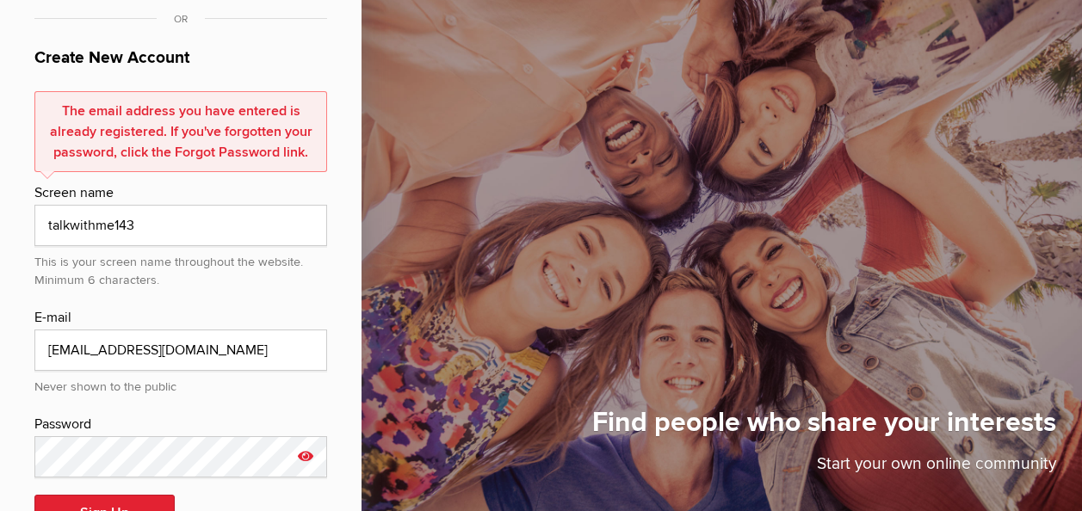
click at [302, 439] on icon at bounding box center [306, 456] width 26 height 40
click at [213, 436] on input "Itachi319$" at bounding box center [180, 456] width 293 height 41
type input "I"
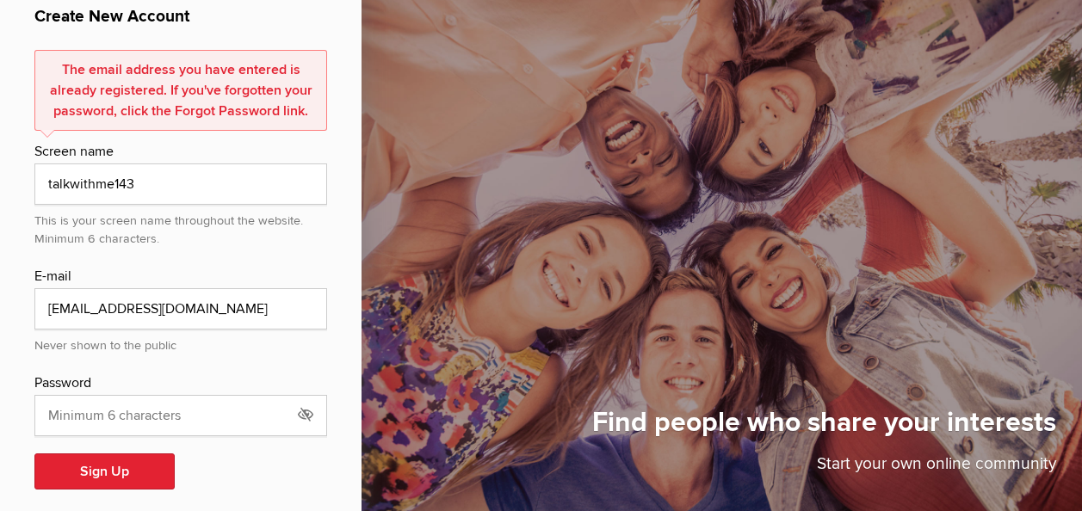
select select "null"
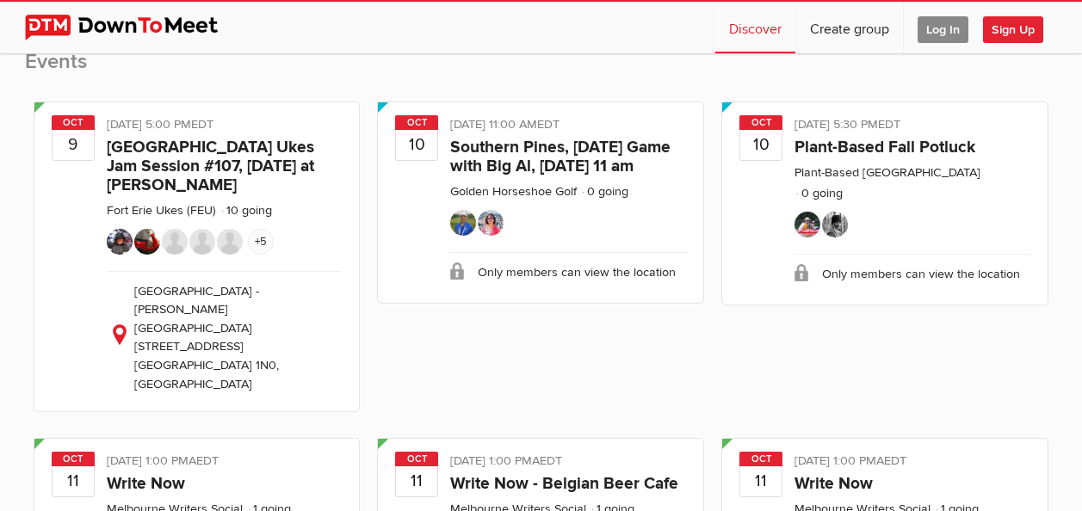
click at [925, 28] on span "Log In" at bounding box center [942, 29] width 51 height 27
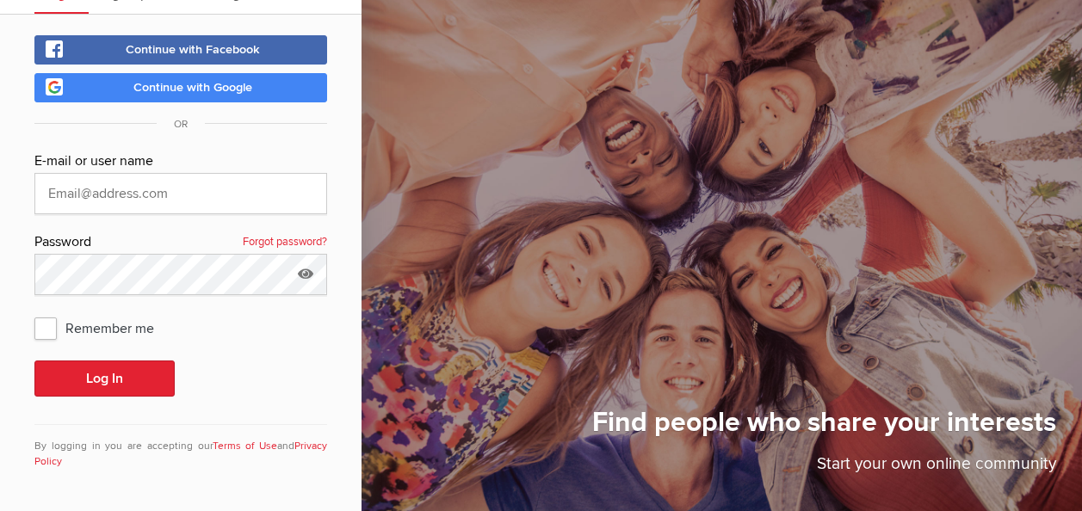
scroll to position [83, 0]
click at [170, 194] on input "text" at bounding box center [180, 193] width 293 height 41
type input "[EMAIL_ADDRESS][DOMAIN_NAME]"
click at [34, 361] on button "Log In" at bounding box center [104, 379] width 140 height 36
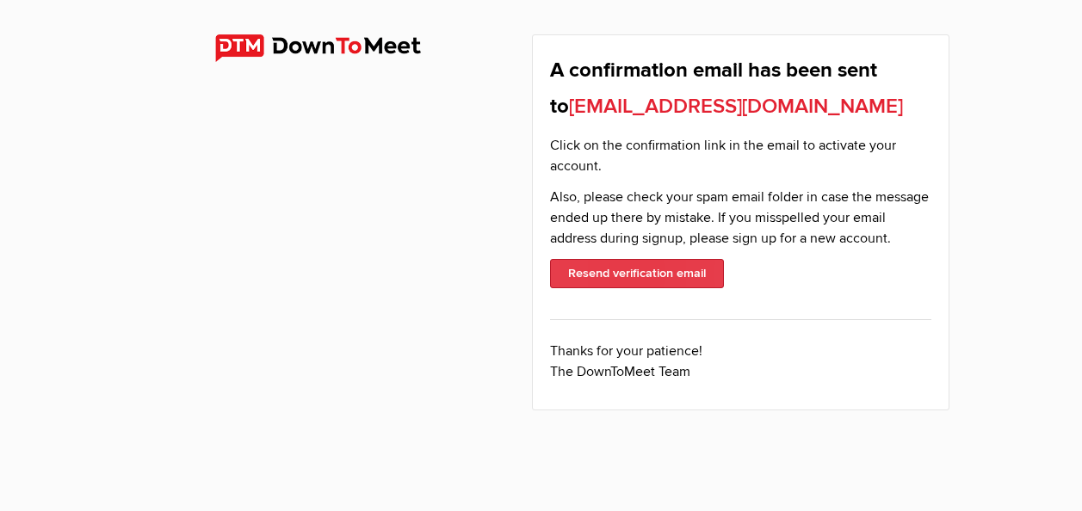
click at [654, 276] on button "Resend verification email" at bounding box center [637, 273] width 174 height 29
